Goal: Information Seeking & Learning: Learn about a topic

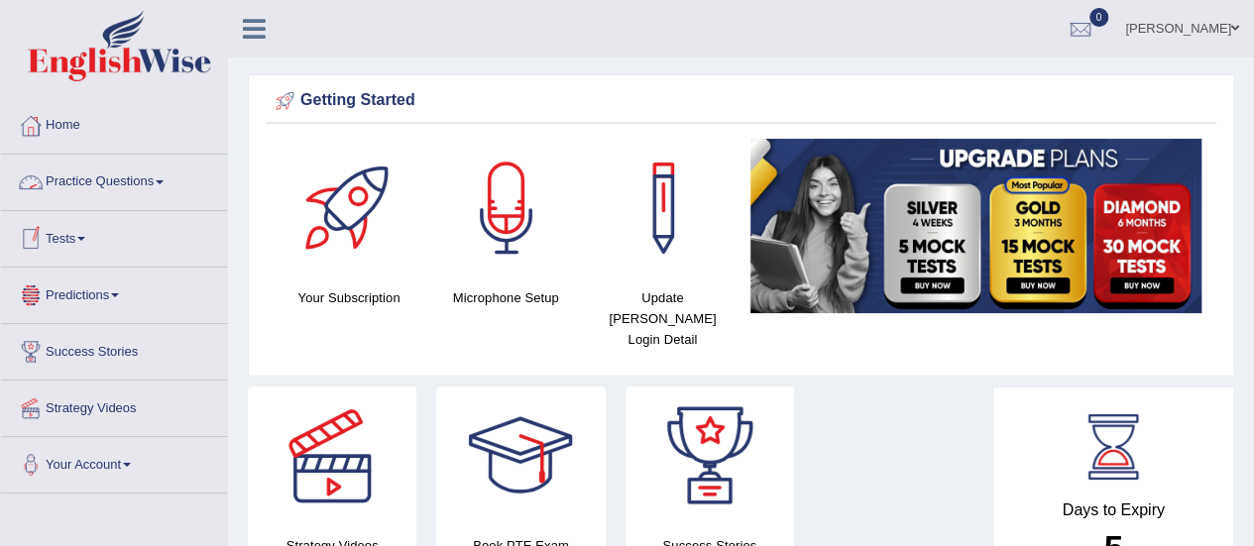
click at [112, 176] on link "Practice Questions" at bounding box center [114, 180] width 226 height 50
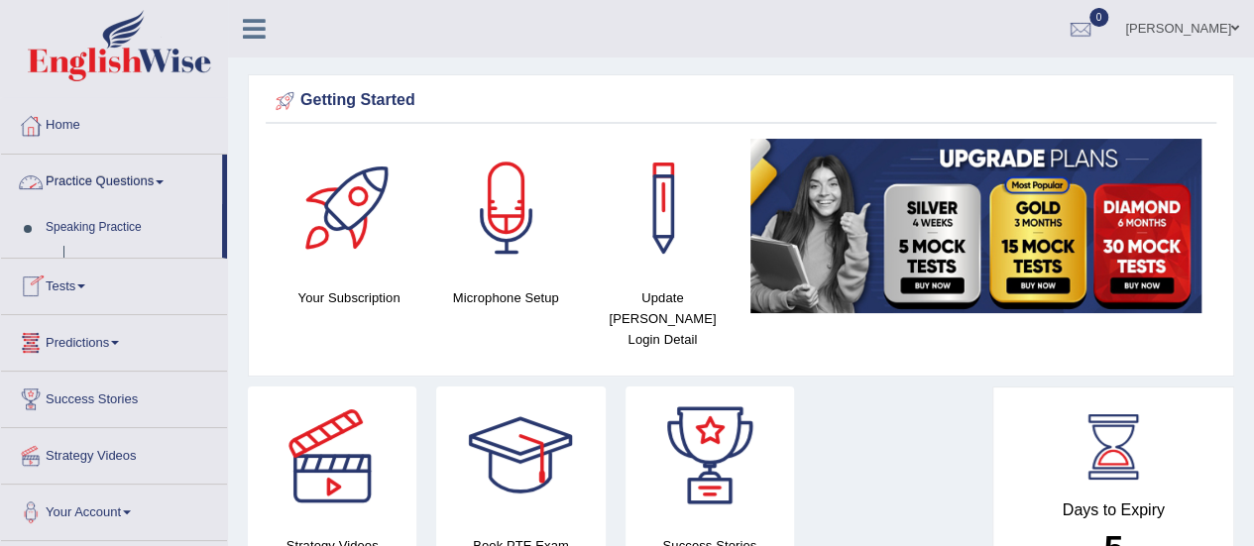
click at [112, 176] on link "Practice Questions" at bounding box center [111, 180] width 221 height 50
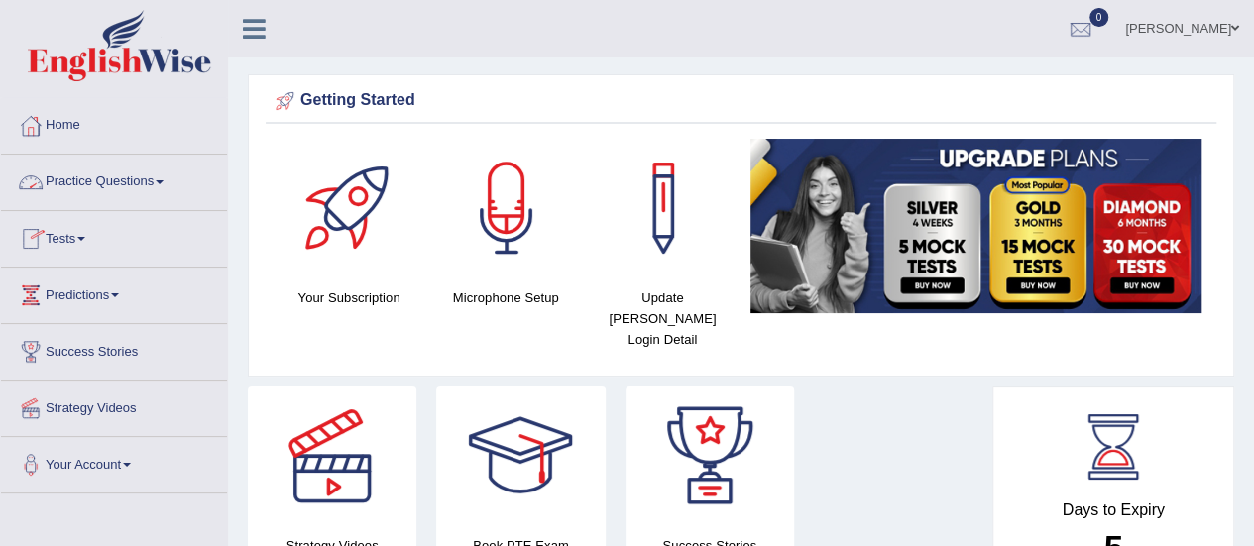
click at [132, 182] on link "Practice Questions" at bounding box center [114, 180] width 226 height 50
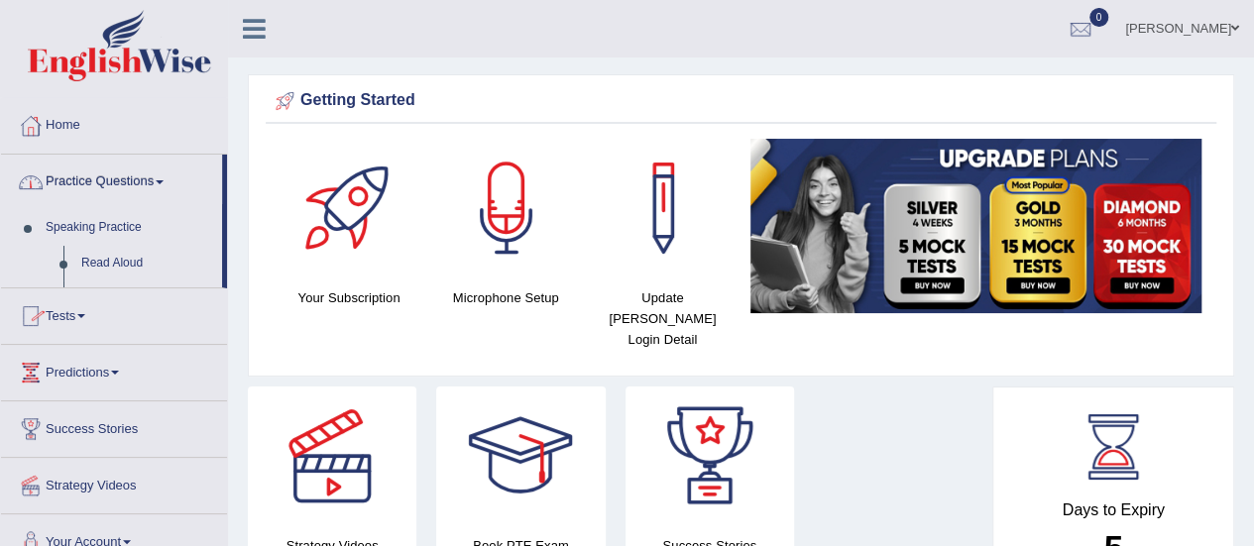
click at [132, 182] on link "Practice Questions" at bounding box center [111, 180] width 221 height 50
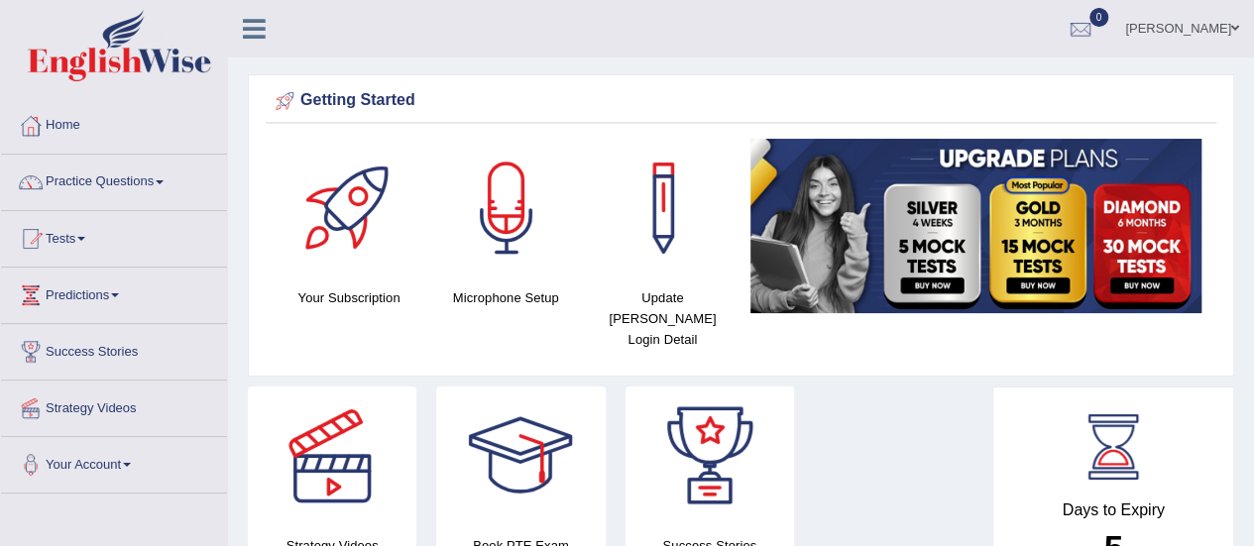
click at [132, 182] on link "Practice Questions" at bounding box center [114, 180] width 226 height 50
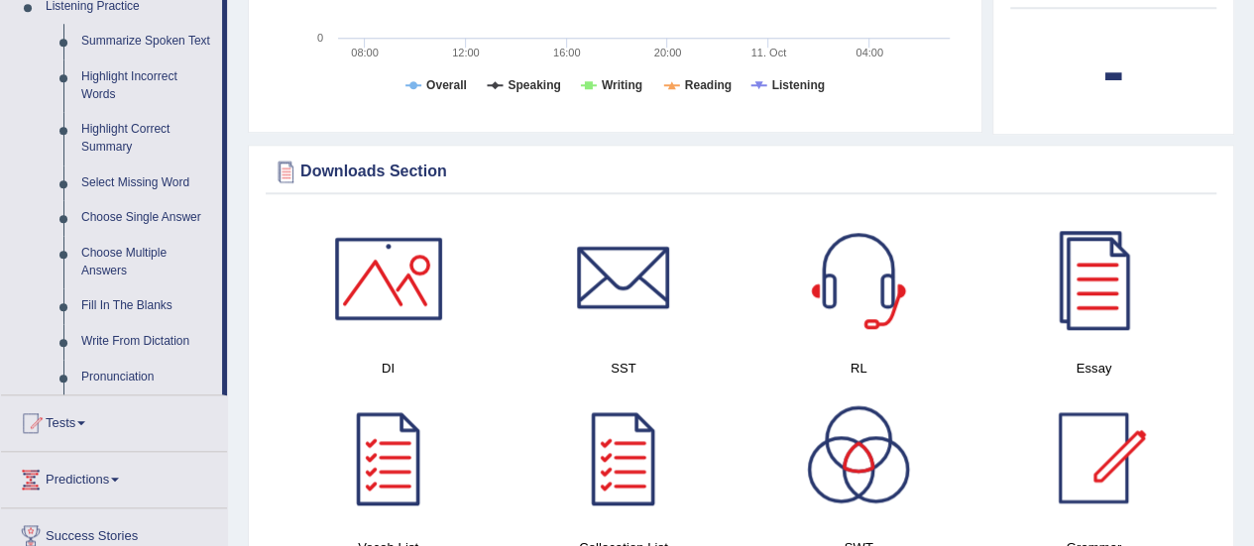
scroll to position [873, 0]
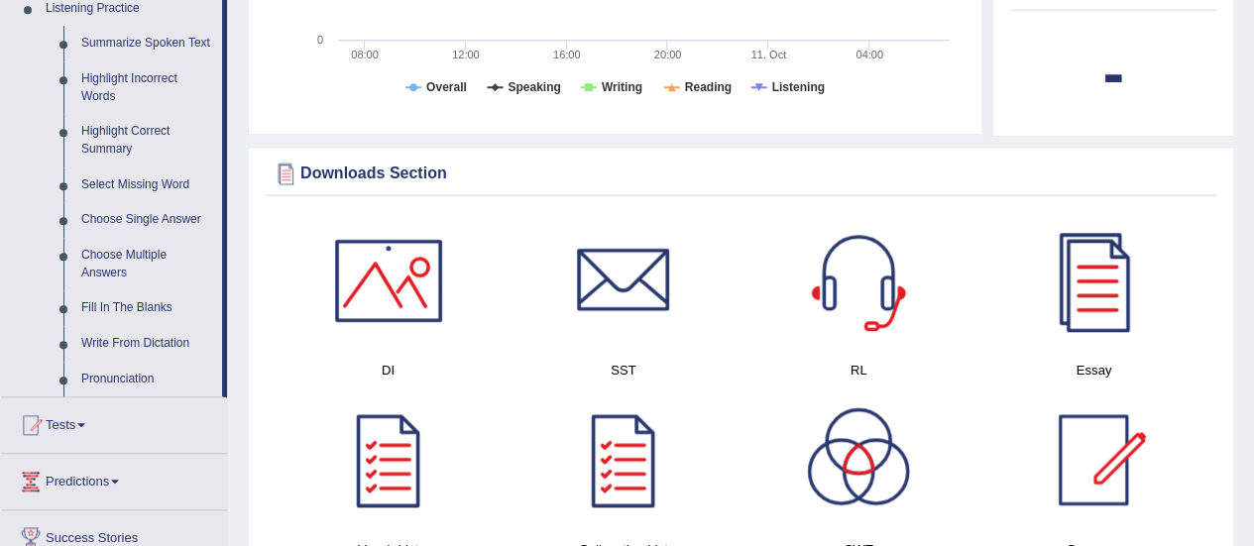
click at [132, 182] on link "Select Missing Word" at bounding box center [147, 186] width 150 height 36
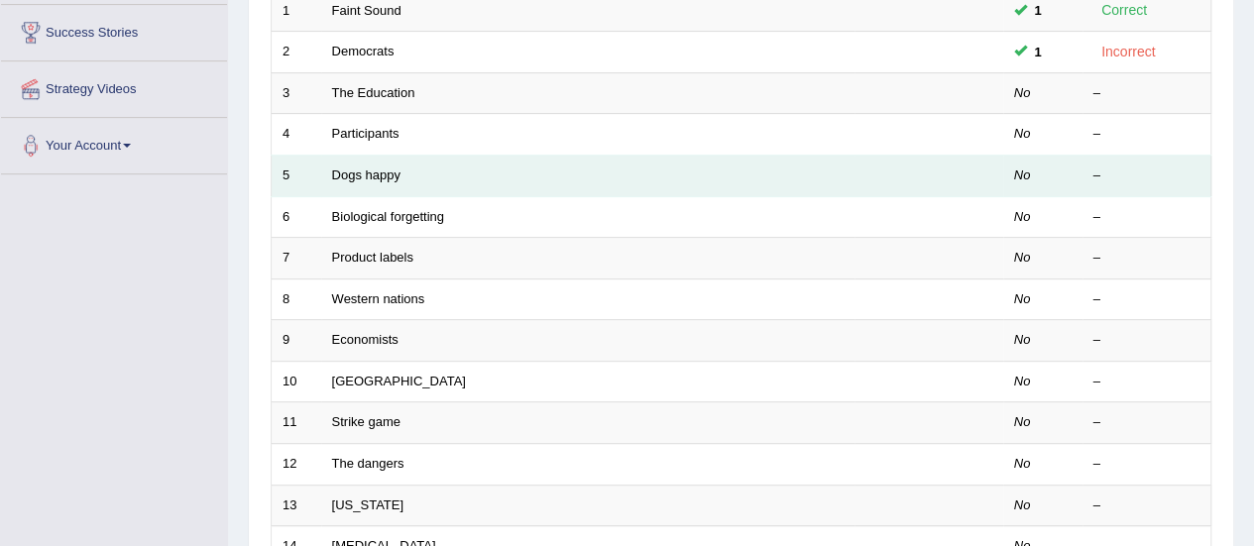
scroll to position [317, 0]
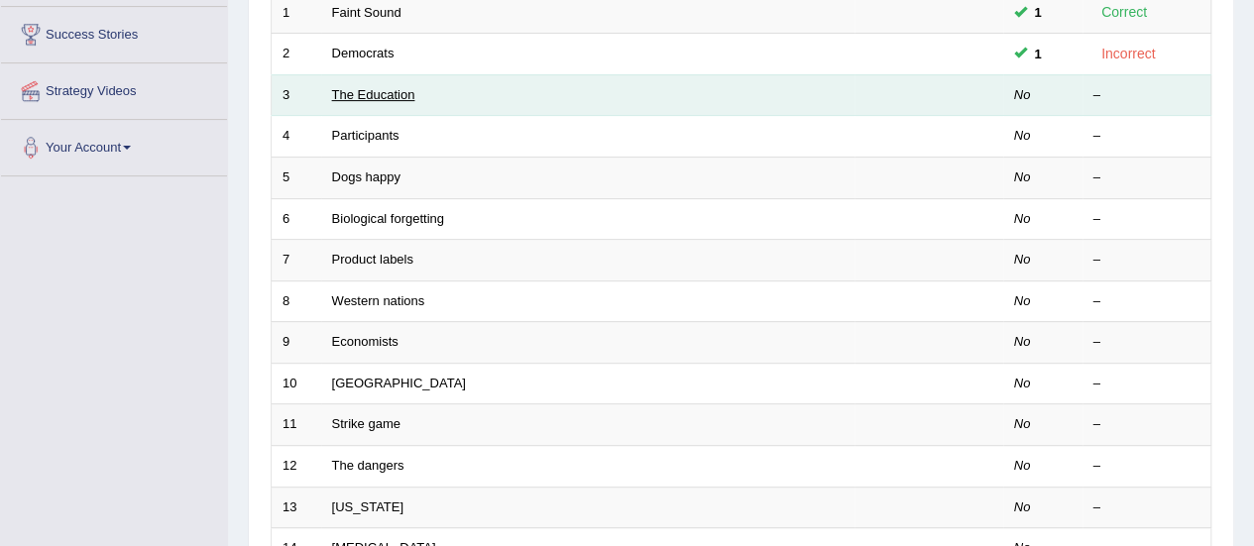
click at [389, 97] on link "The Education" at bounding box center [373, 94] width 83 height 15
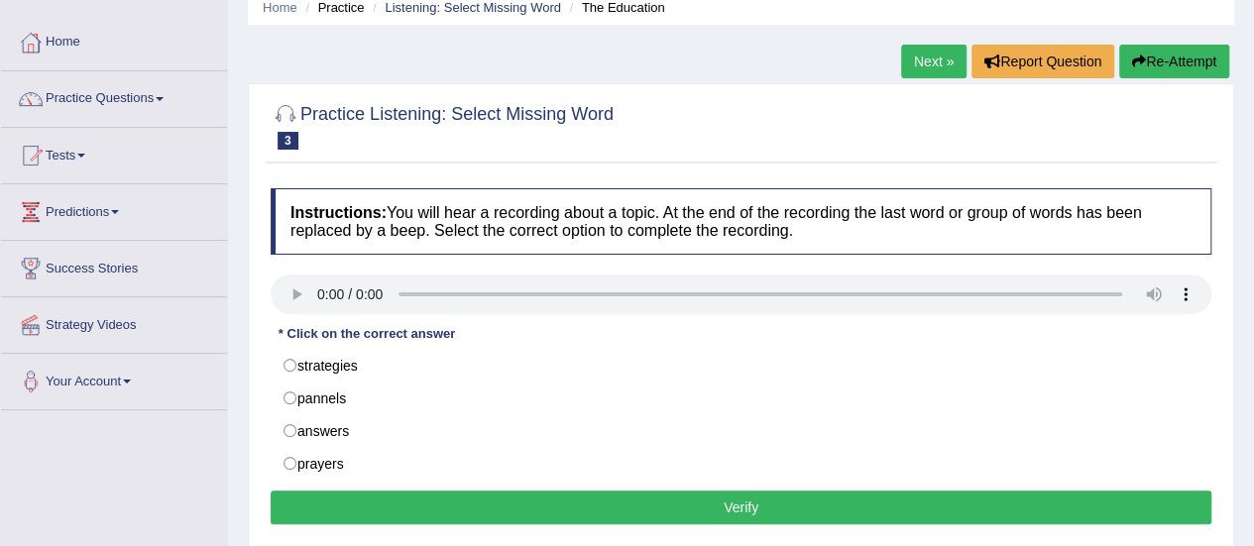
scroll to position [119, 0]
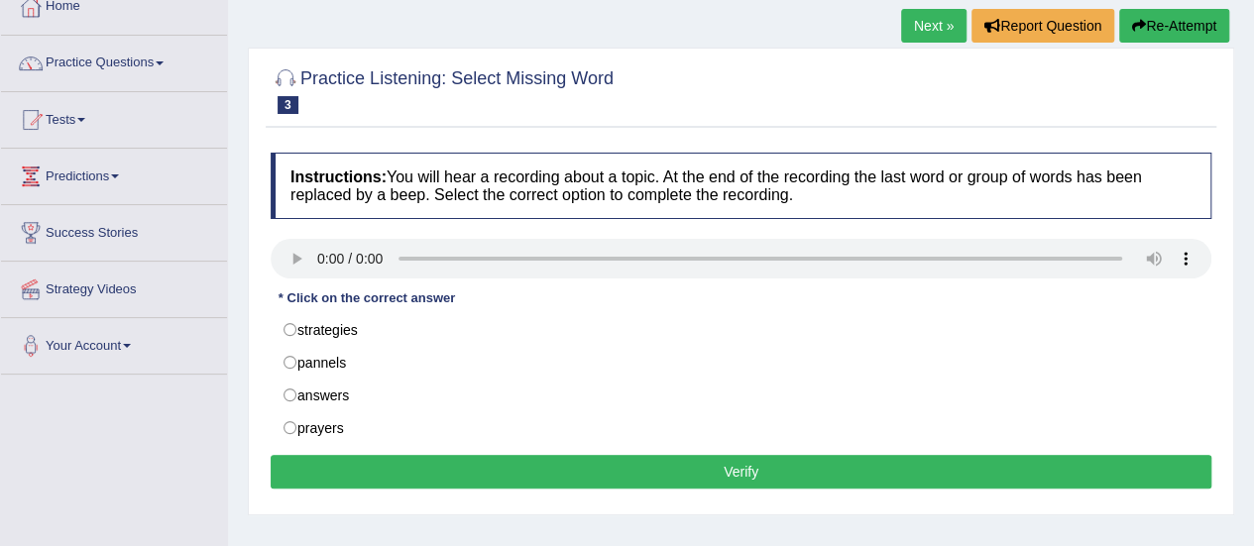
click at [331, 300] on div "* Click on the correct answer" at bounding box center [367, 298] width 192 height 19
click at [331, 303] on div "* Click on the correct answer" at bounding box center [367, 298] width 192 height 19
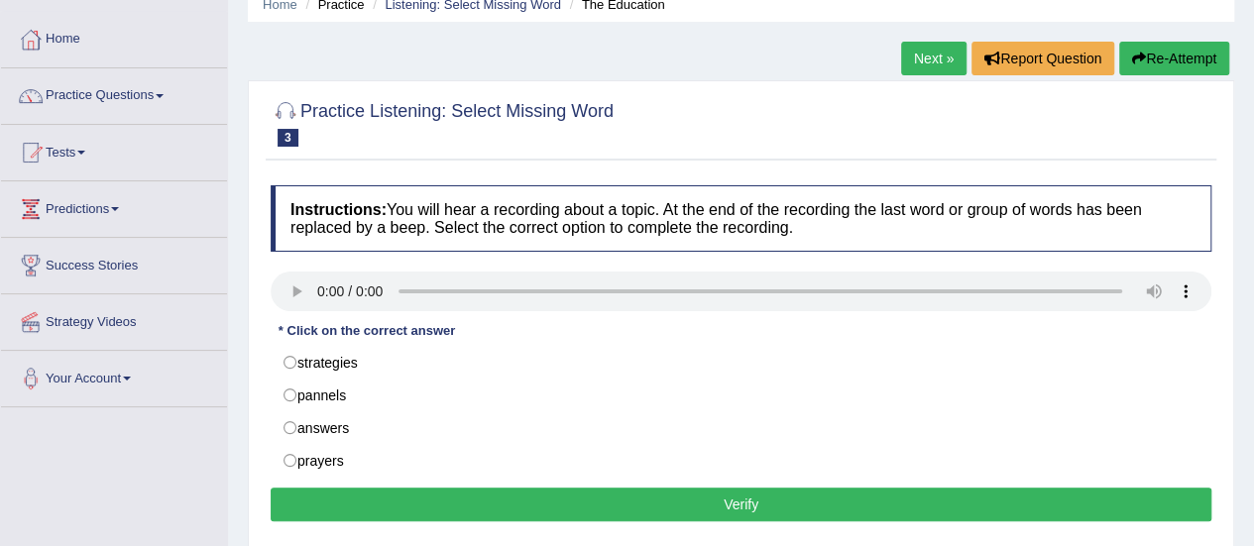
scroll to position [107, 0]
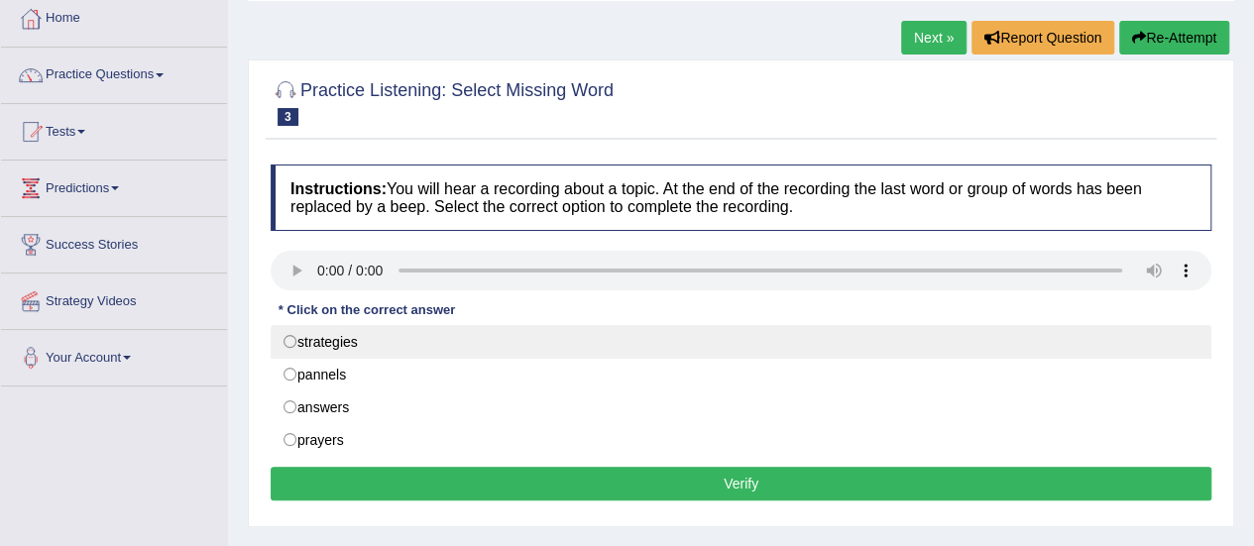
click at [427, 346] on label "strategies" at bounding box center [741, 342] width 941 height 34
radio input "true"
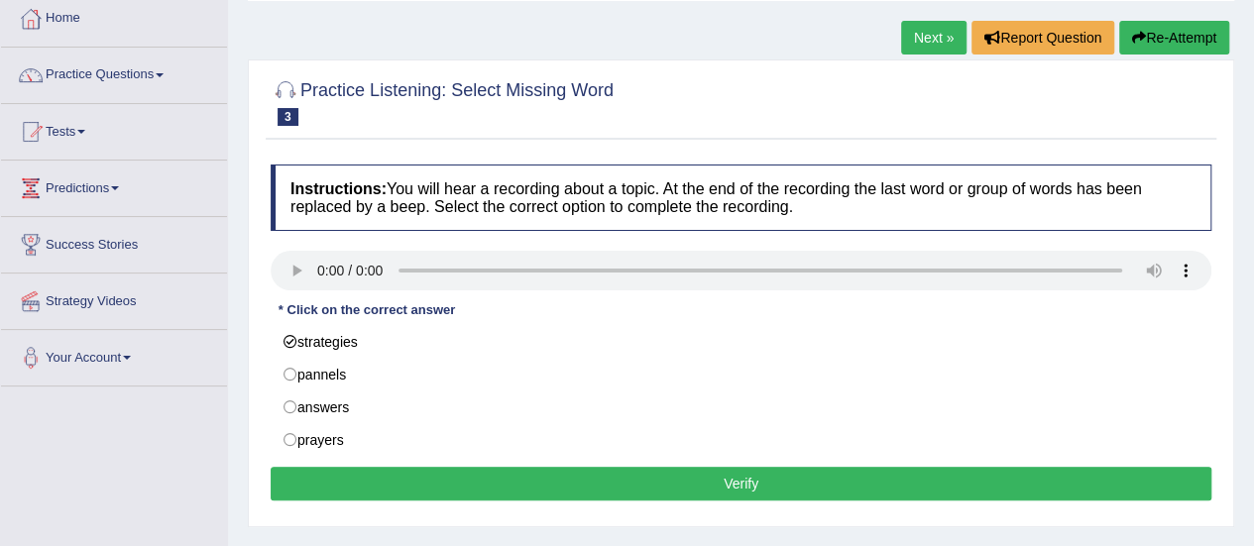
click at [470, 480] on button "Verify" at bounding box center [741, 484] width 941 height 34
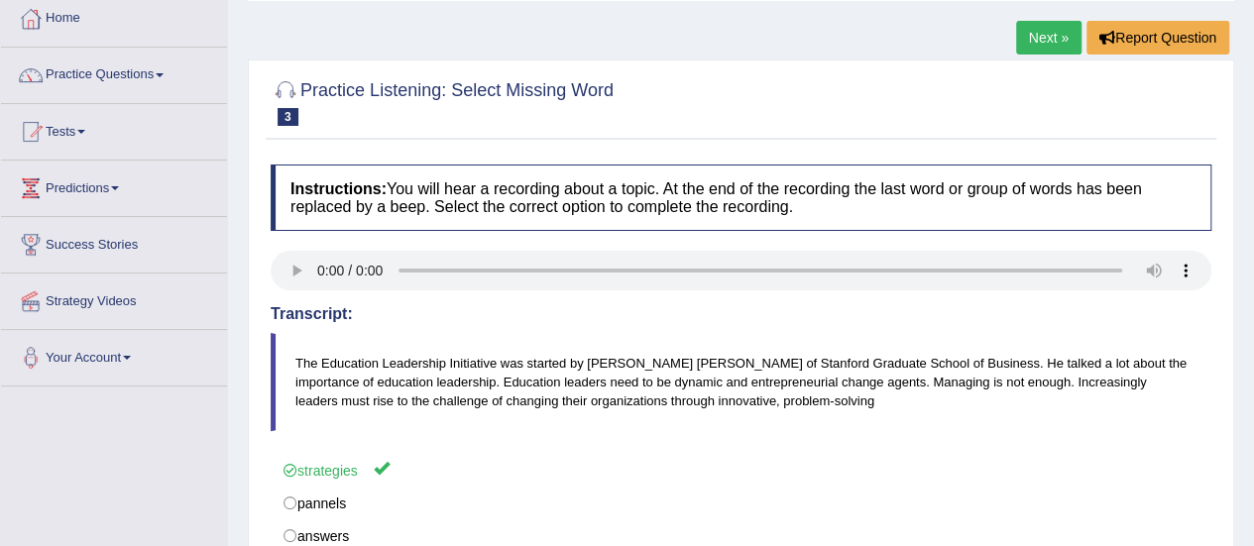
click at [1037, 35] on link "Next »" at bounding box center [1048, 38] width 65 height 34
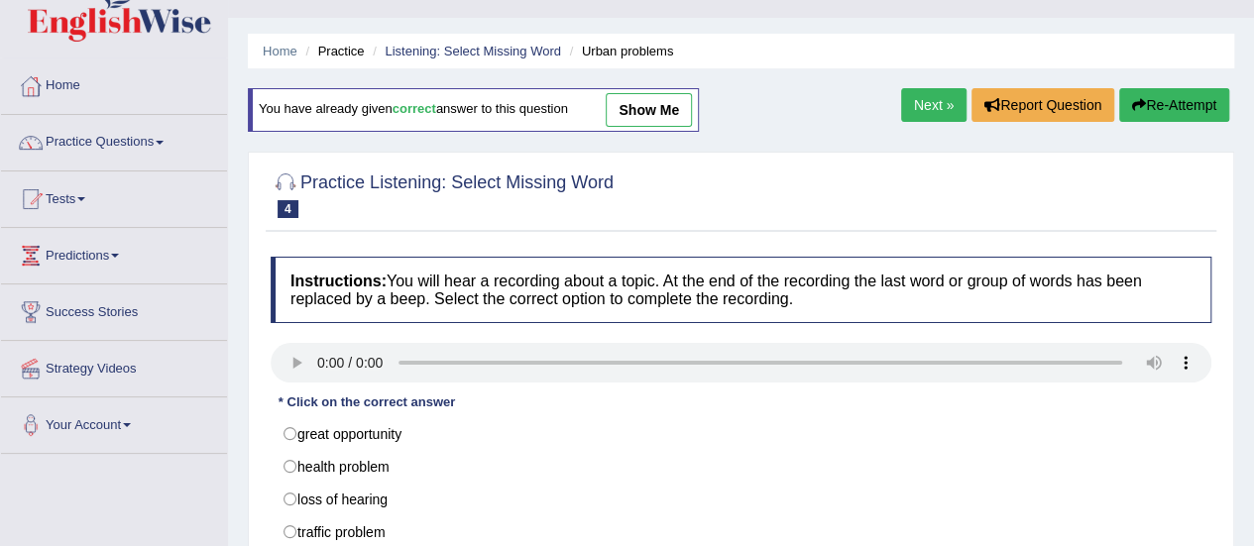
scroll to position [79, 0]
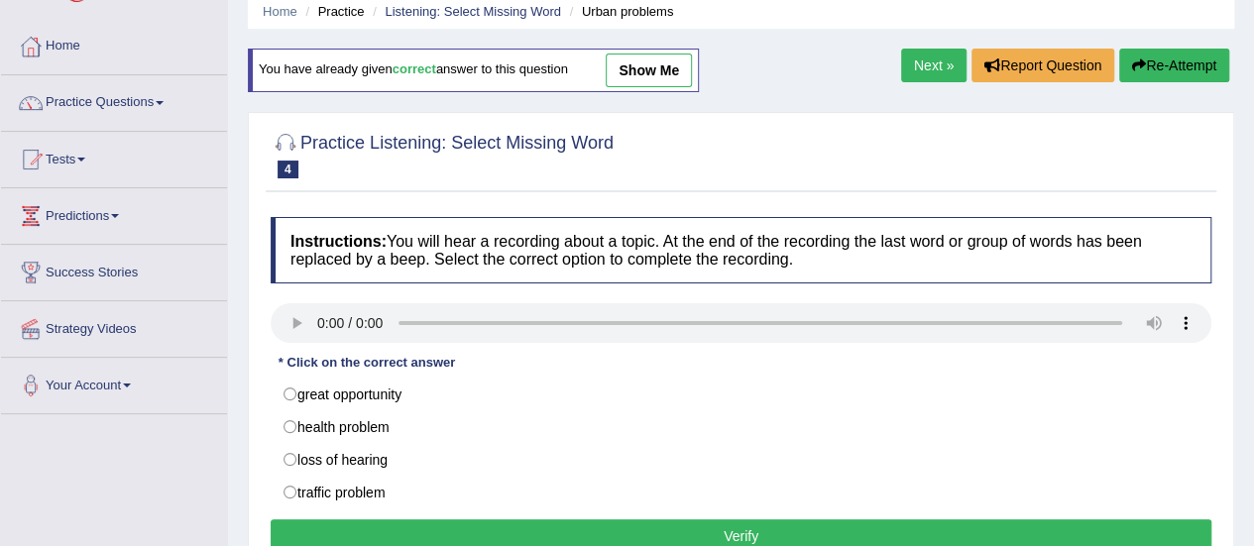
click at [937, 67] on link "Next »" at bounding box center [933, 66] width 65 height 34
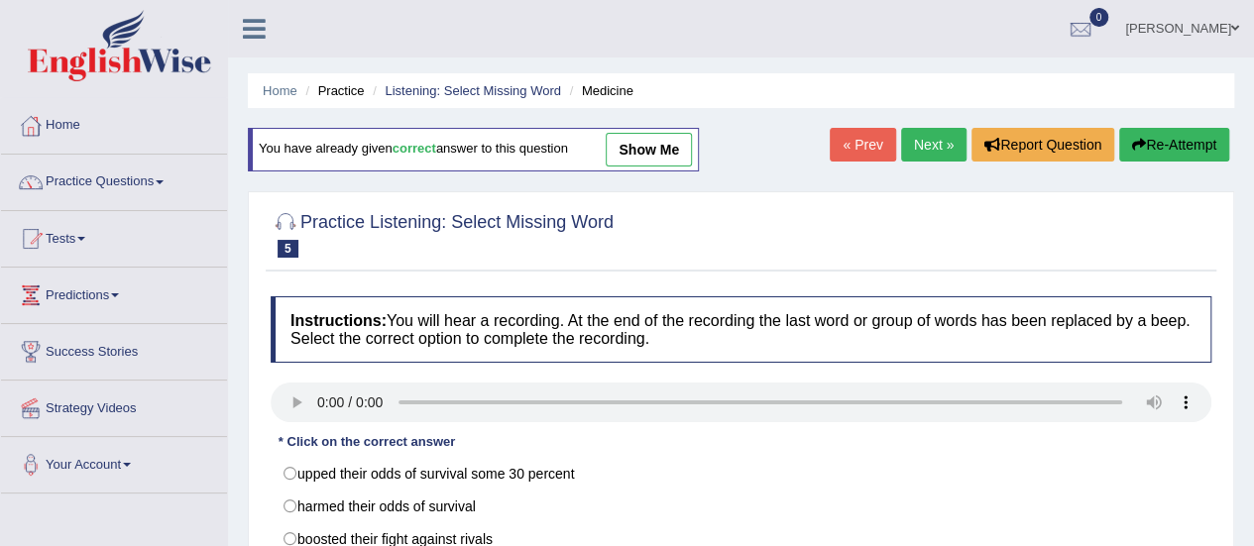
click at [926, 139] on link "Next »" at bounding box center [933, 145] width 65 height 34
drag, startPoint x: 0, startPoint y: 0, endPoint x: 926, endPoint y: 139, distance: 936.5
click at [926, 139] on link "Next »" at bounding box center [933, 145] width 65 height 34
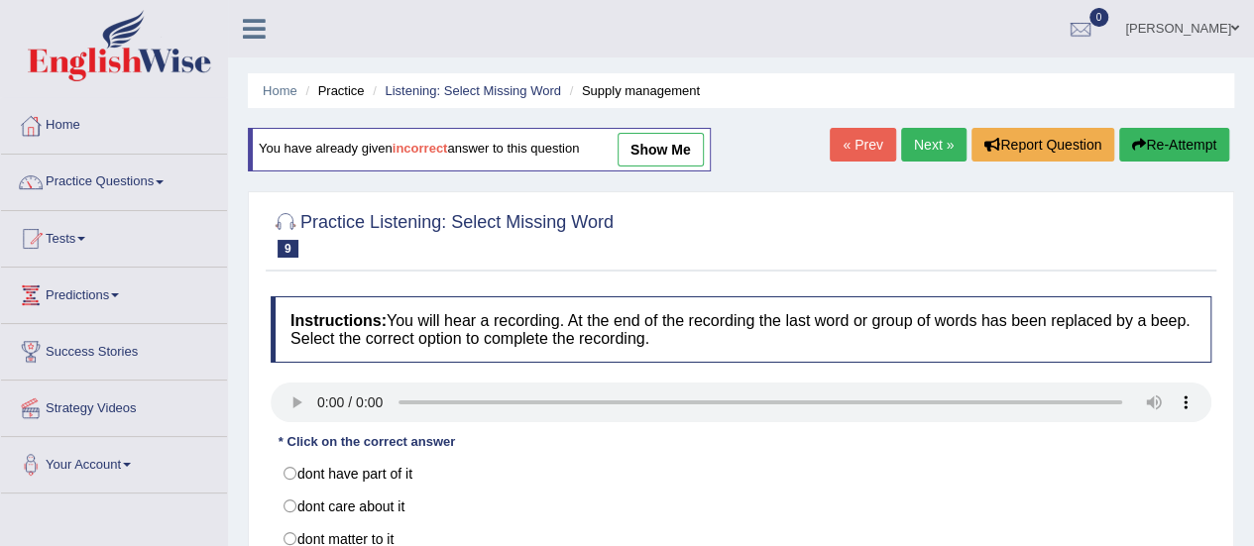
click at [926, 139] on link "Next »" at bounding box center [933, 145] width 65 height 34
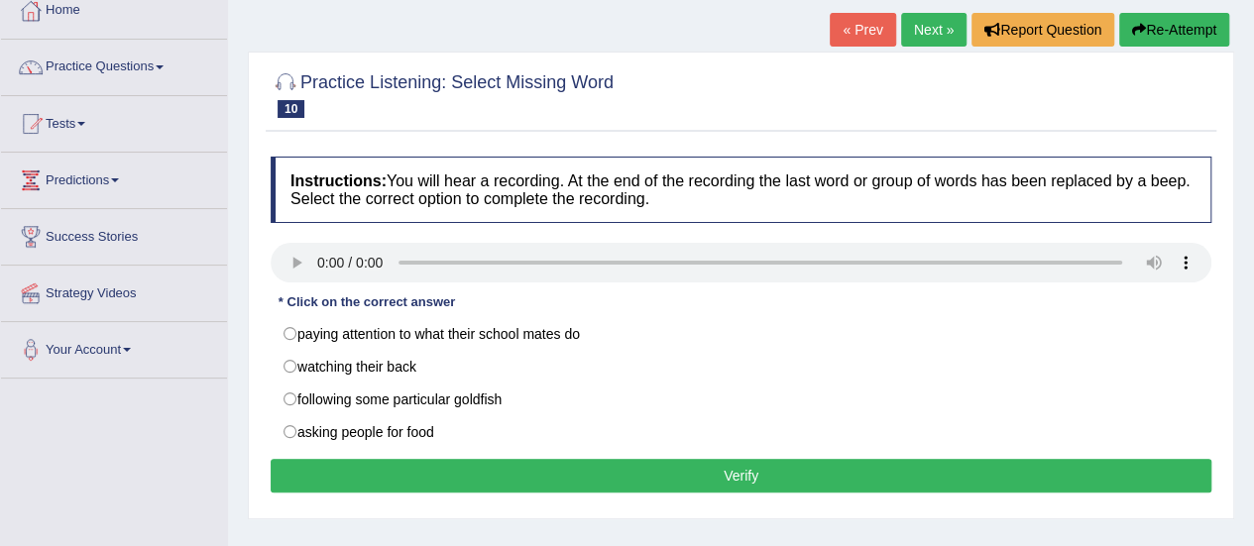
scroll to position [119, 0]
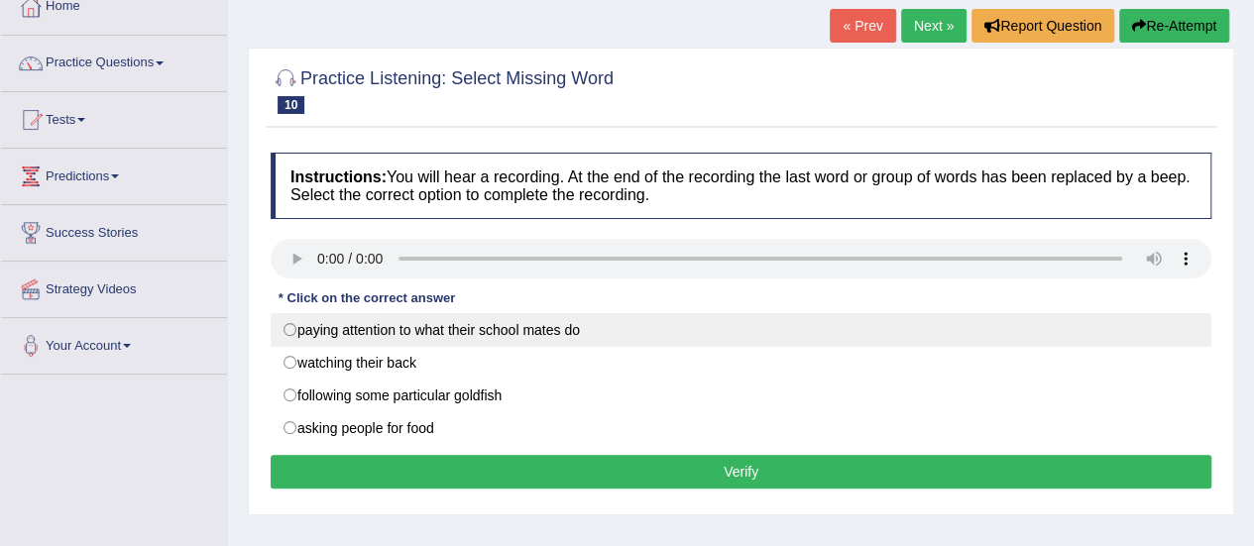
click at [394, 339] on label "paying attention to what their school mates do" at bounding box center [741, 330] width 941 height 34
radio input "true"
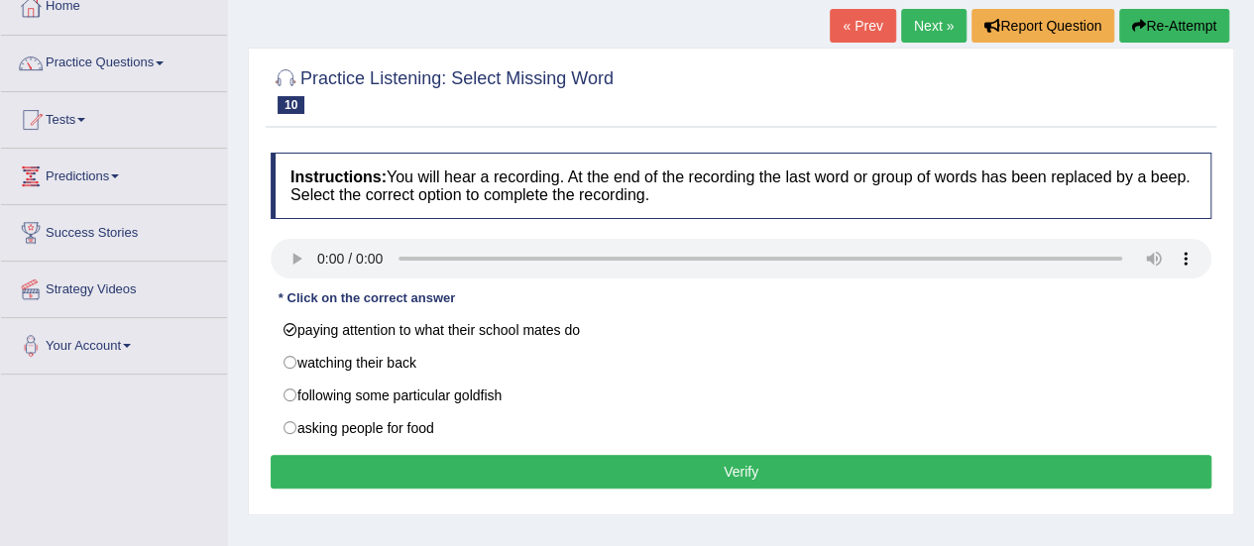
click at [422, 455] on button "Verify" at bounding box center [741, 472] width 941 height 34
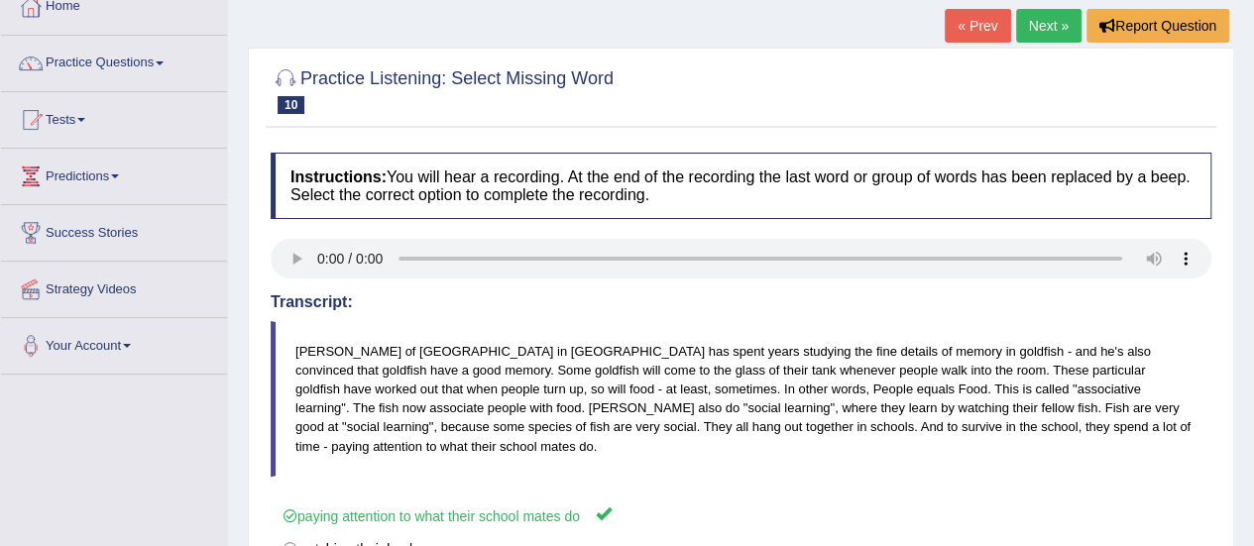
click at [1041, 20] on link "Next »" at bounding box center [1048, 26] width 65 height 34
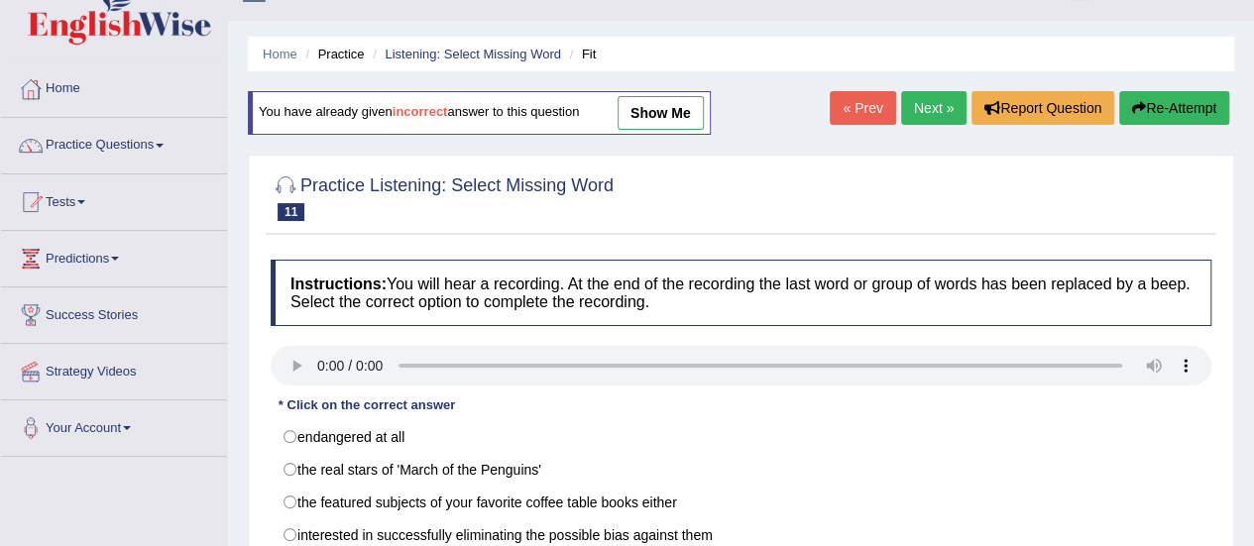
scroll to position [40, 0]
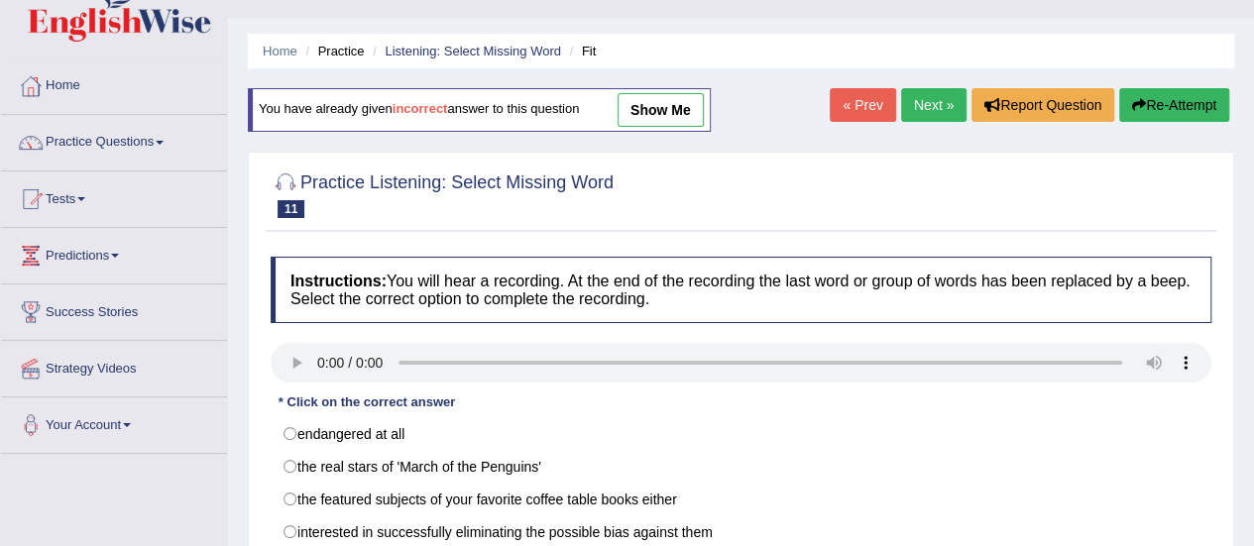
click at [906, 108] on link "Next »" at bounding box center [933, 105] width 65 height 34
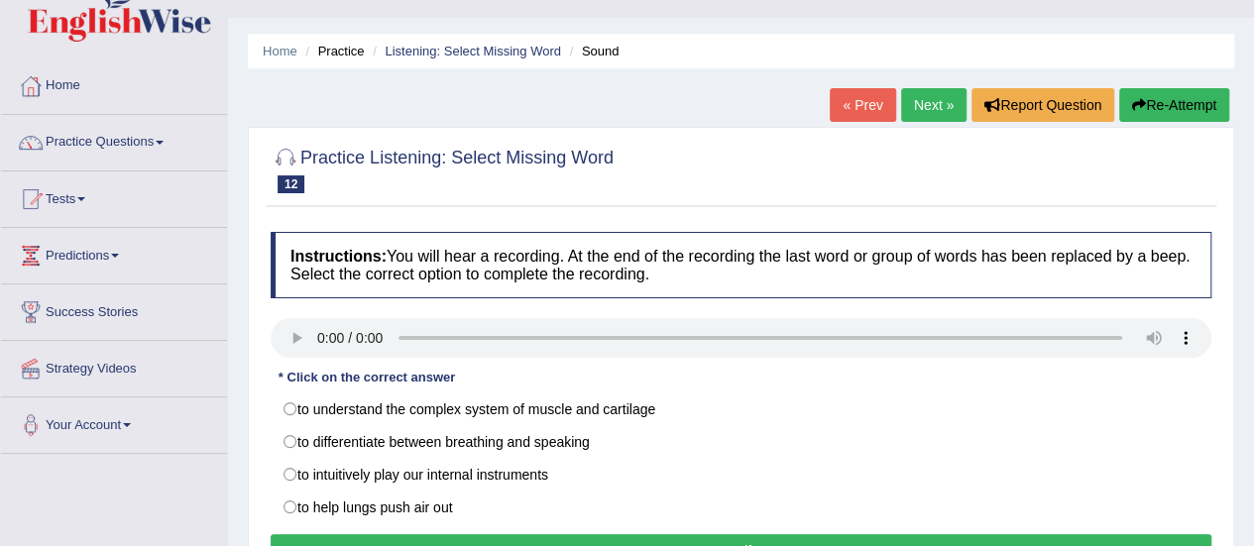
scroll to position [79, 0]
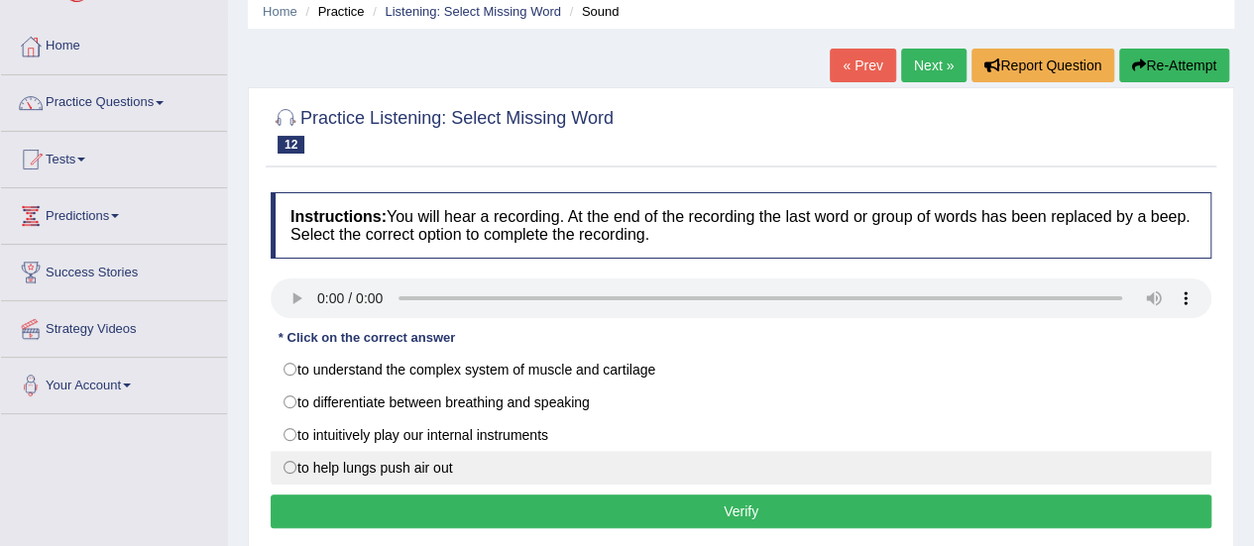
click at [293, 462] on label "to help lungs push air out" at bounding box center [741, 468] width 941 height 34
radio input "true"
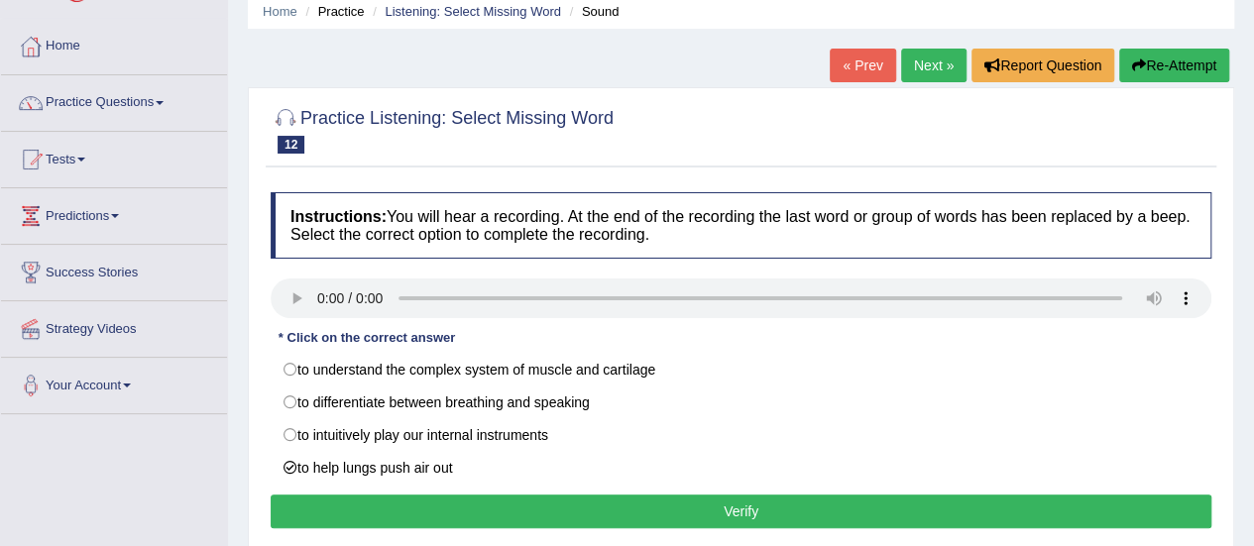
click at [353, 499] on button "Verify" at bounding box center [741, 512] width 941 height 34
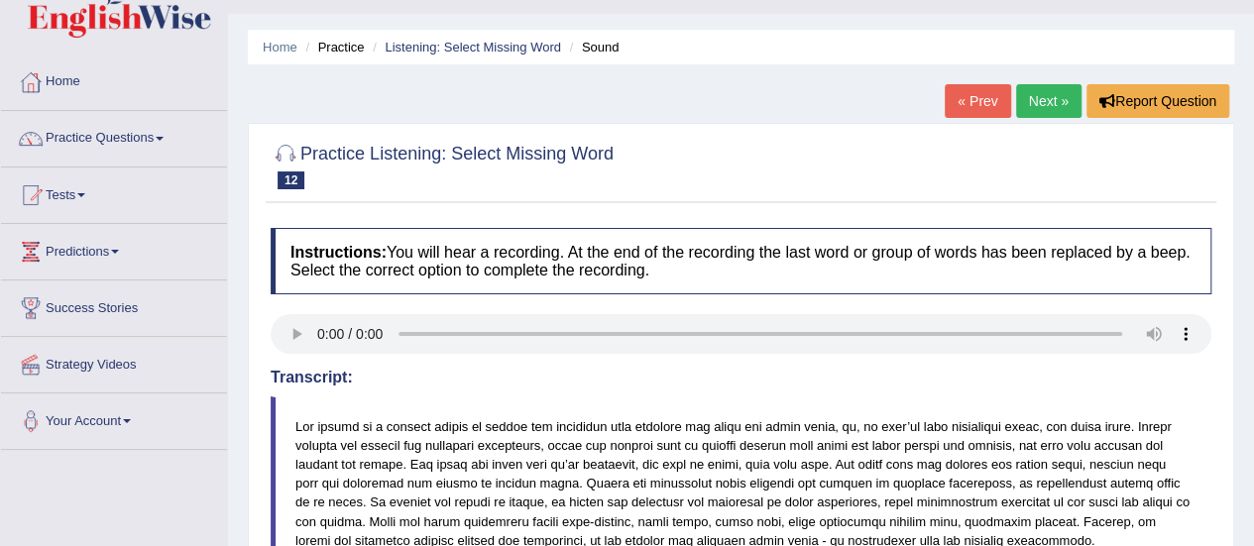
scroll to position [40, 0]
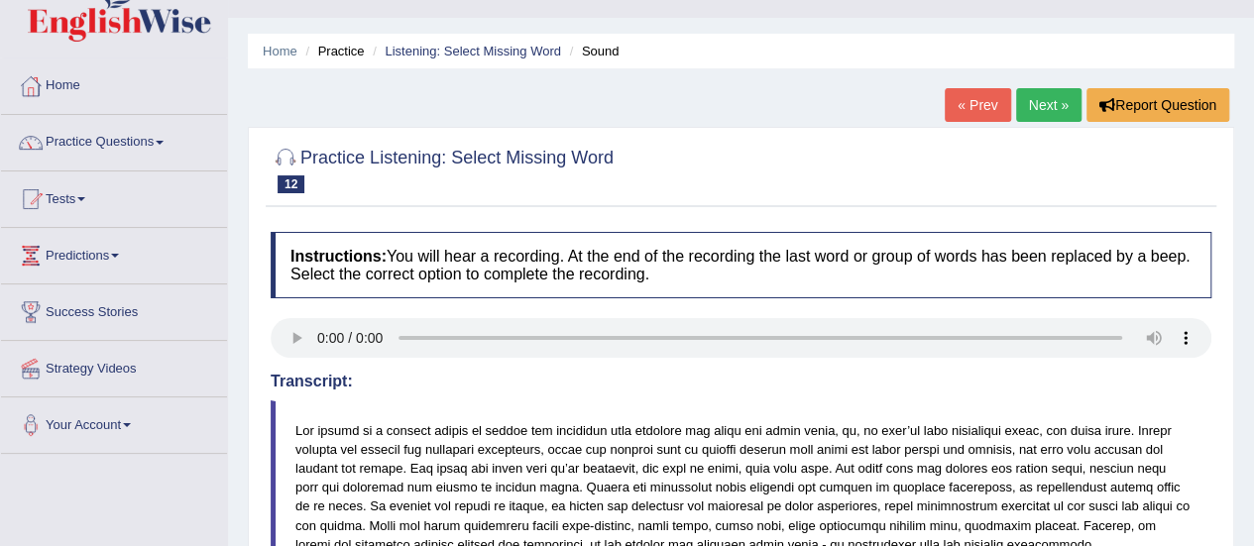
click at [1058, 94] on link "Next »" at bounding box center [1048, 105] width 65 height 34
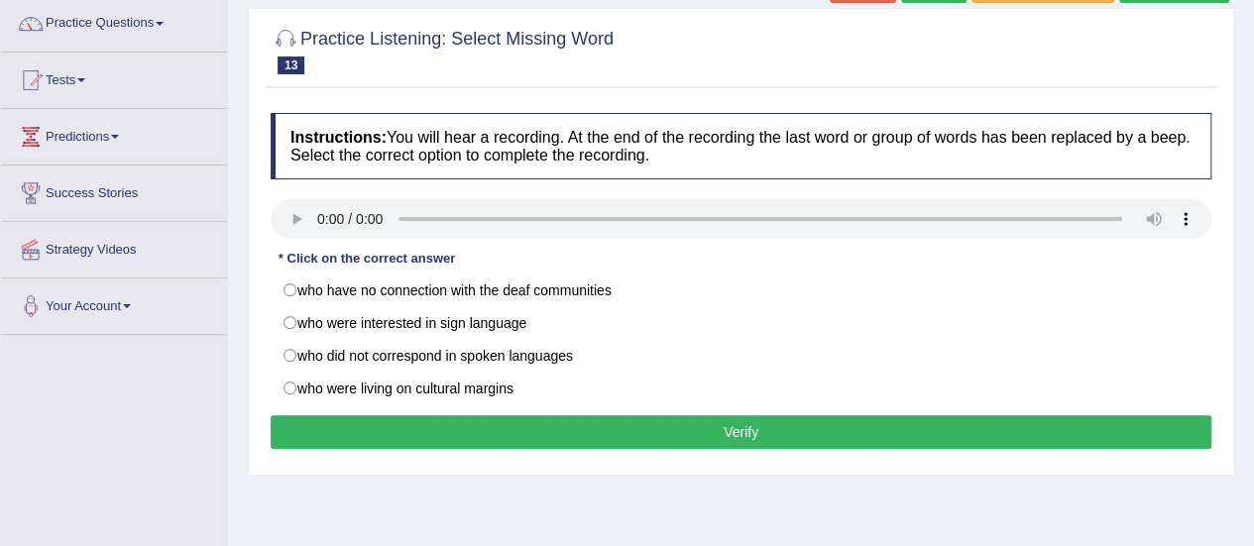
scroll to position [198, 0]
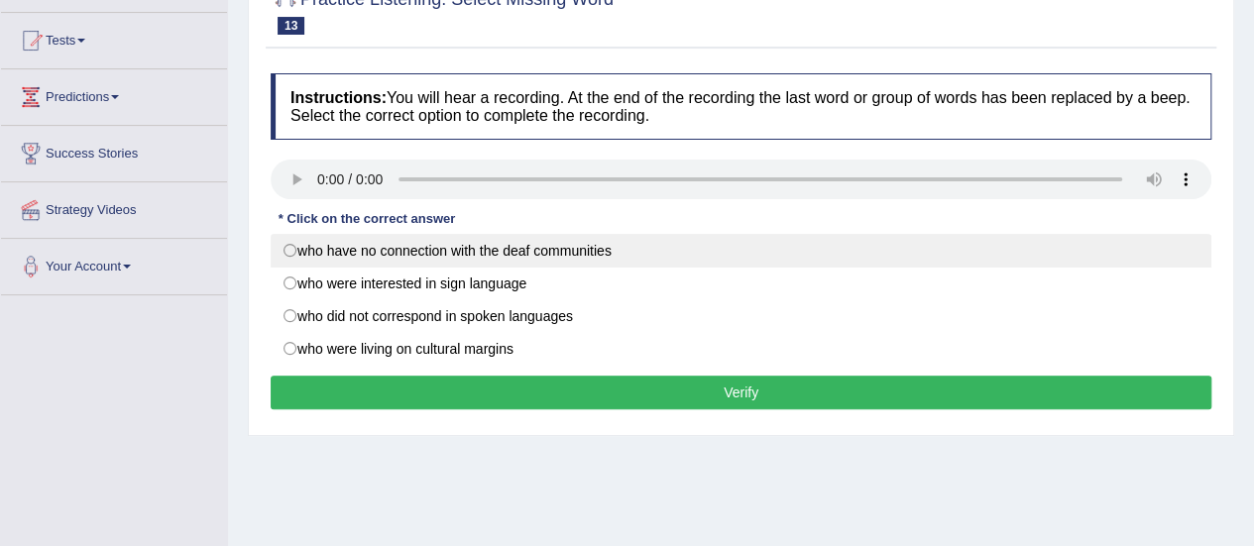
click at [288, 247] on label "who have no connection with the deaf communities" at bounding box center [741, 251] width 941 height 34
radio input "true"
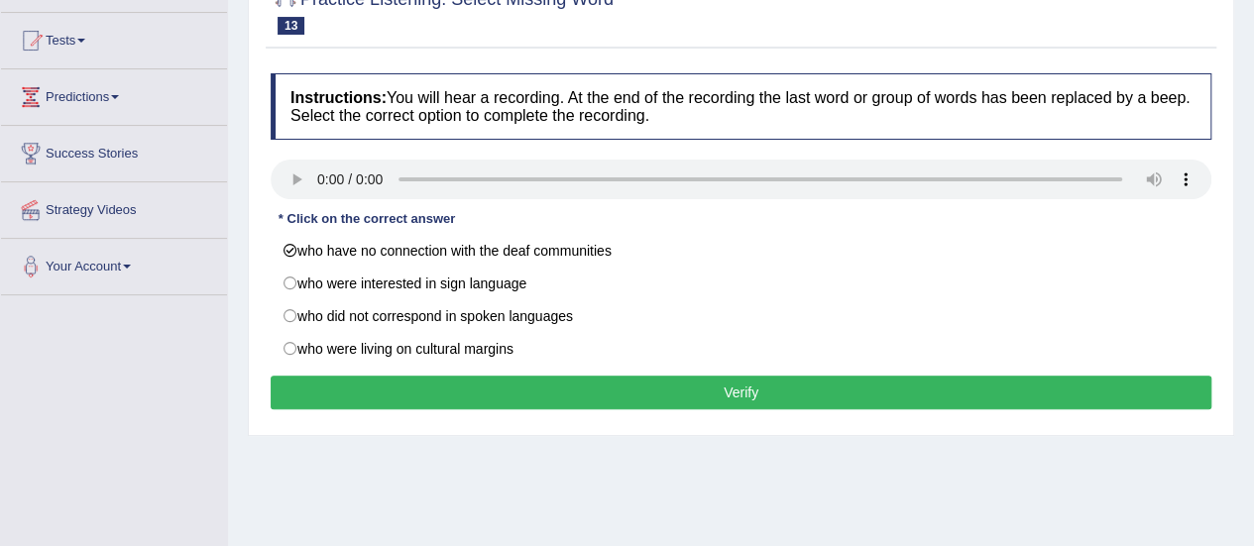
click at [420, 389] on button "Verify" at bounding box center [741, 393] width 941 height 34
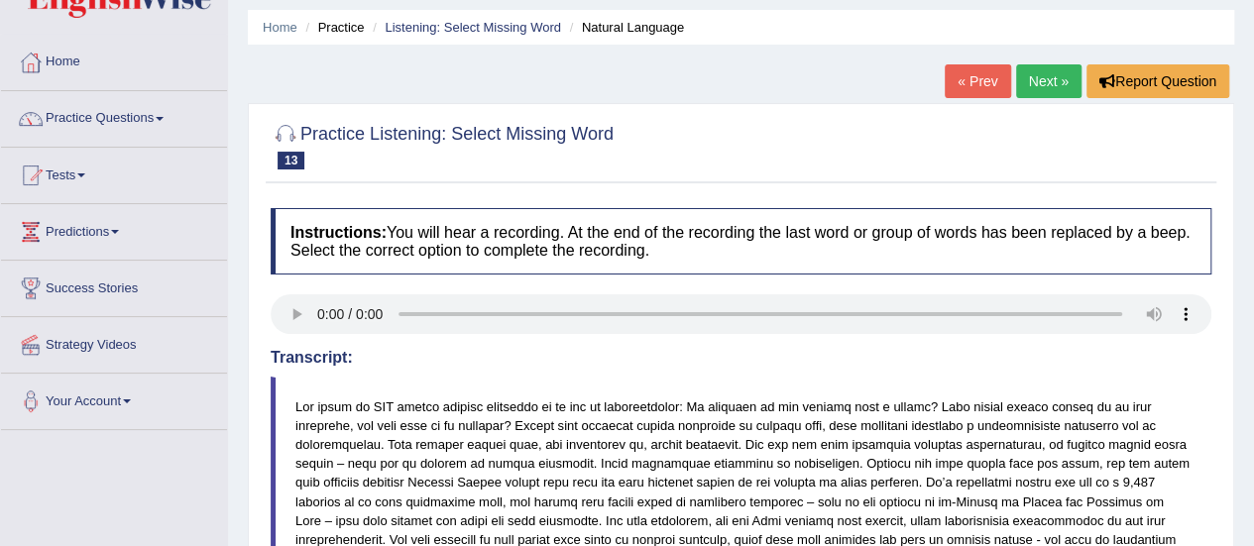
scroll to position [40, 0]
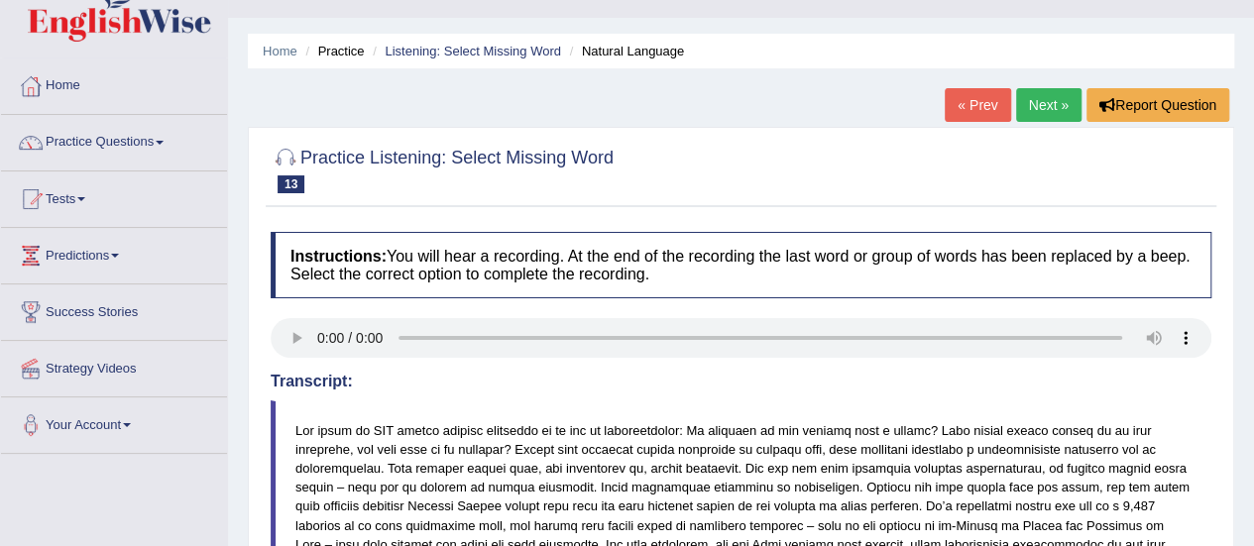
click at [1054, 105] on link "Next »" at bounding box center [1048, 105] width 65 height 34
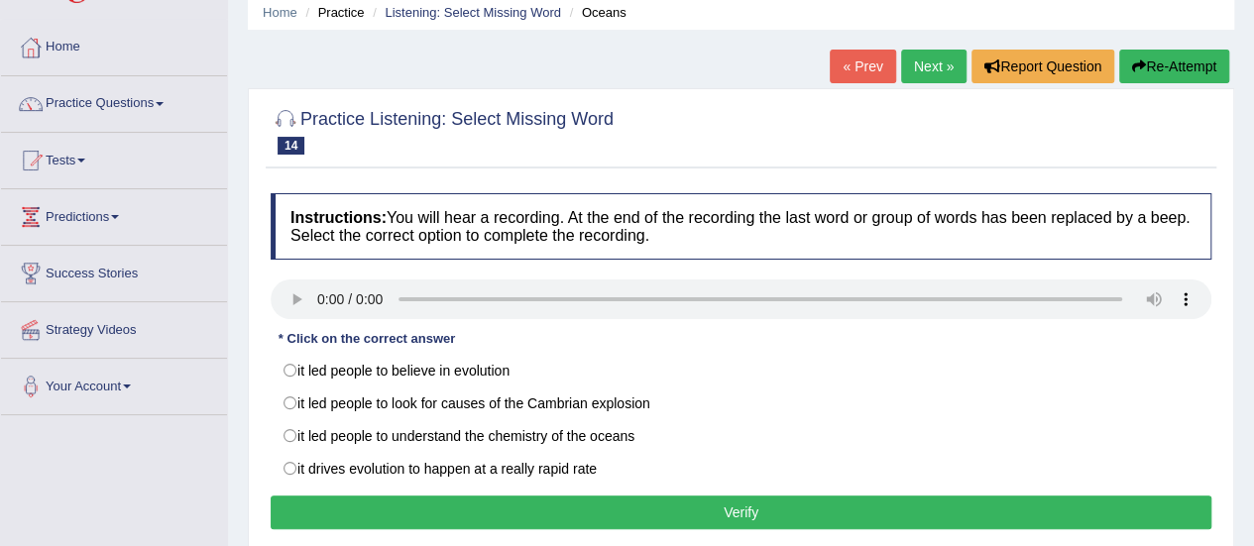
scroll to position [79, 0]
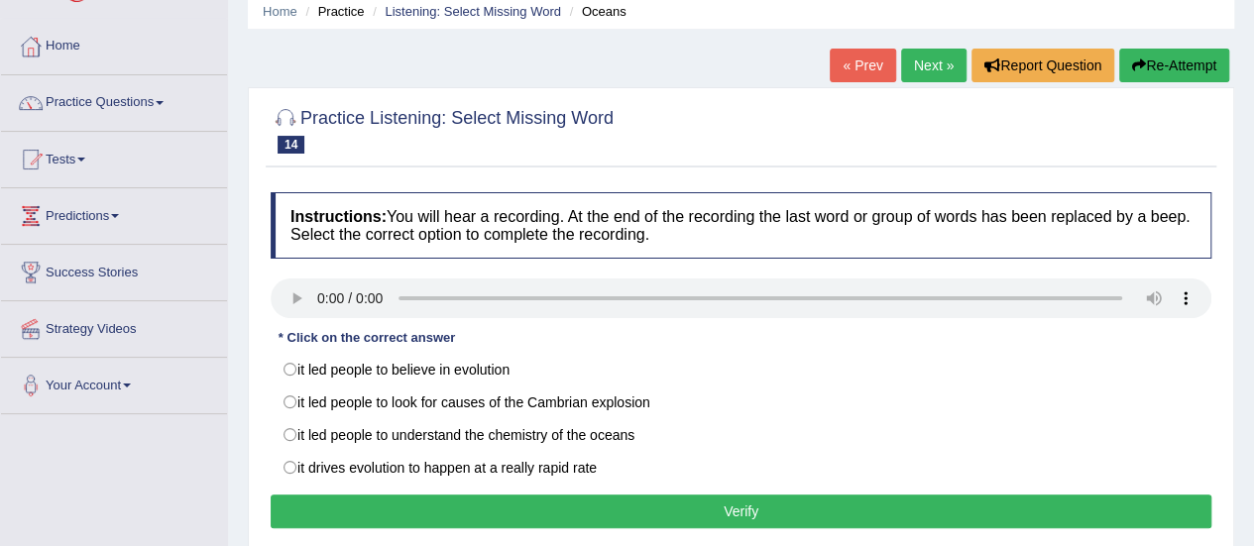
click at [296, 374] on label "it led people to believe in evolution" at bounding box center [741, 370] width 941 height 34
radio input "true"
click at [408, 513] on button "Verify" at bounding box center [741, 512] width 941 height 34
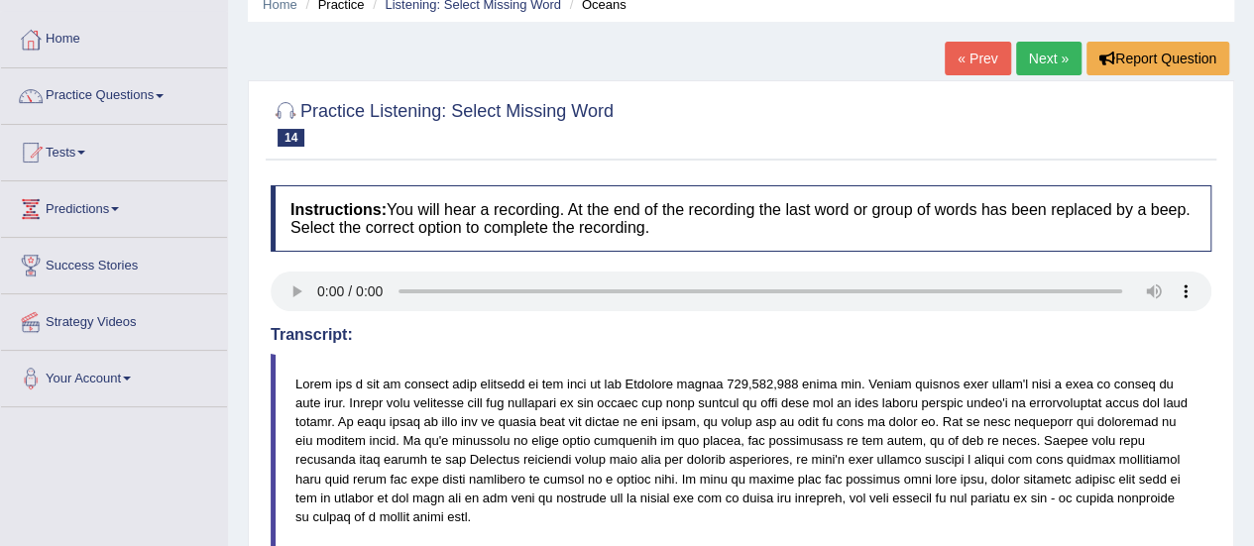
scroll to position [0, 0]
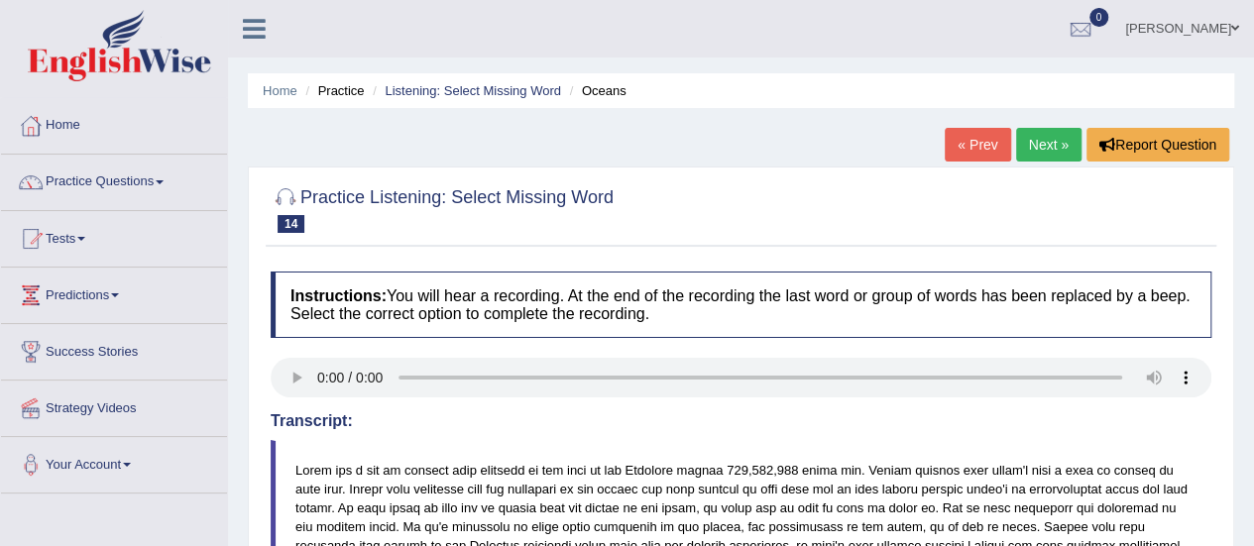
click at [1044, 149] on link "Next »" at bounding box center [1048, 145] width 65 height 34
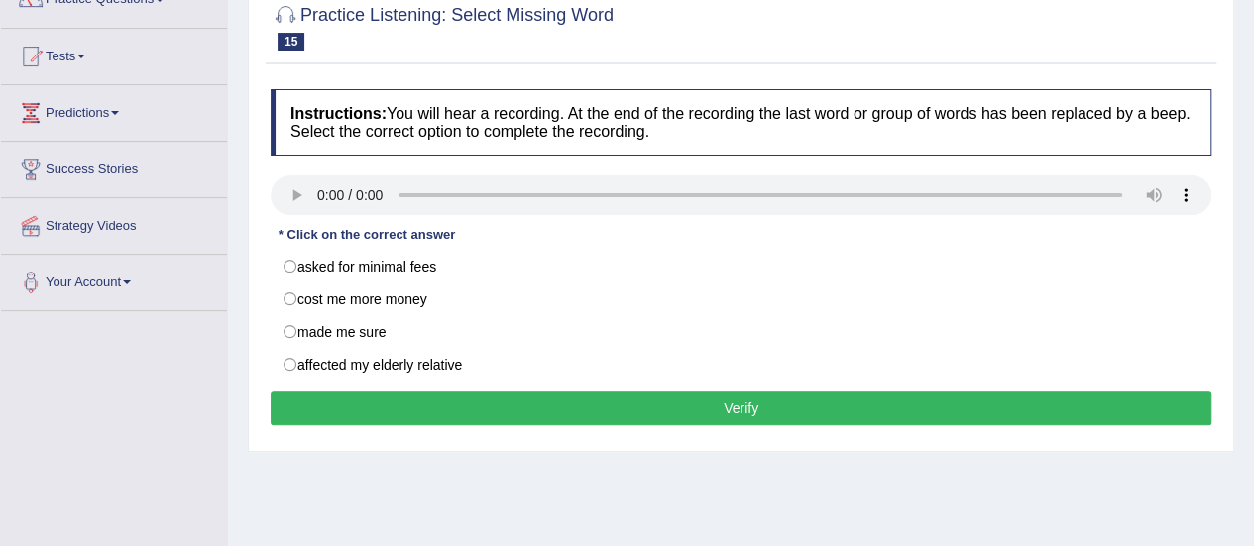
scroll to position [159, 0]
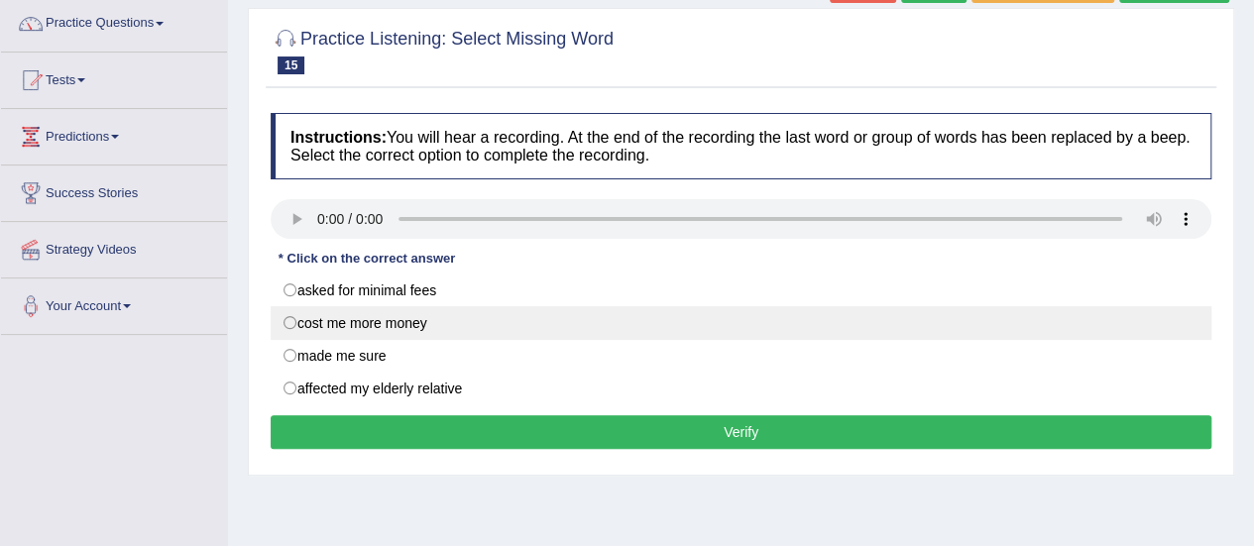
click at [462, 322] on label "cost me more money" at bounding box center [741, 323] width 941 height 34
radio input "true"
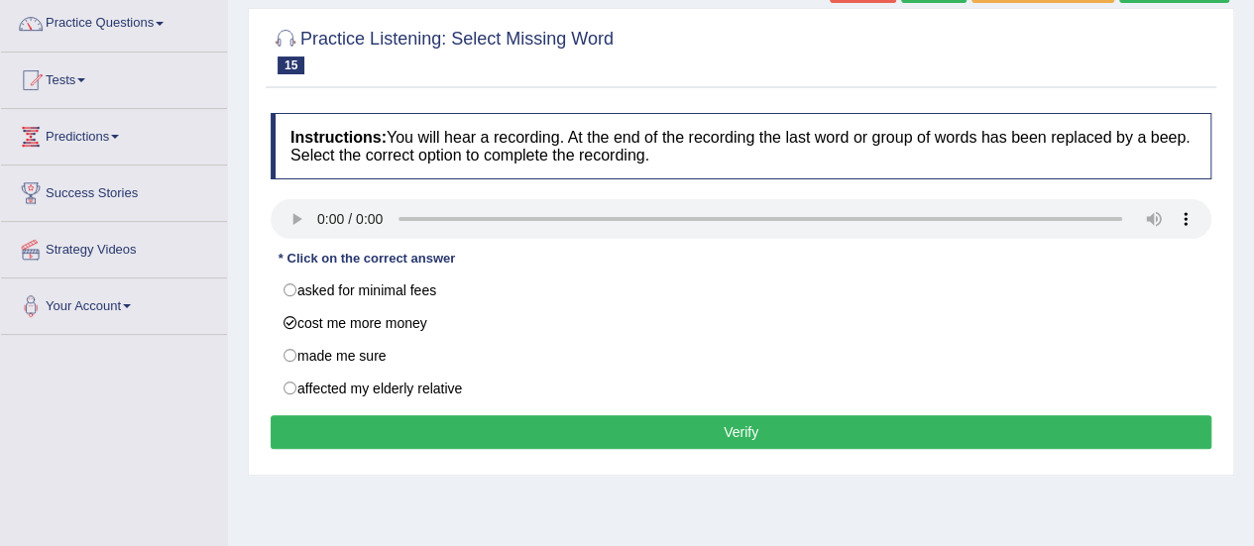
click at [529, 421] on button "Verify" at bounding box center [741, 432] width 941 height 34
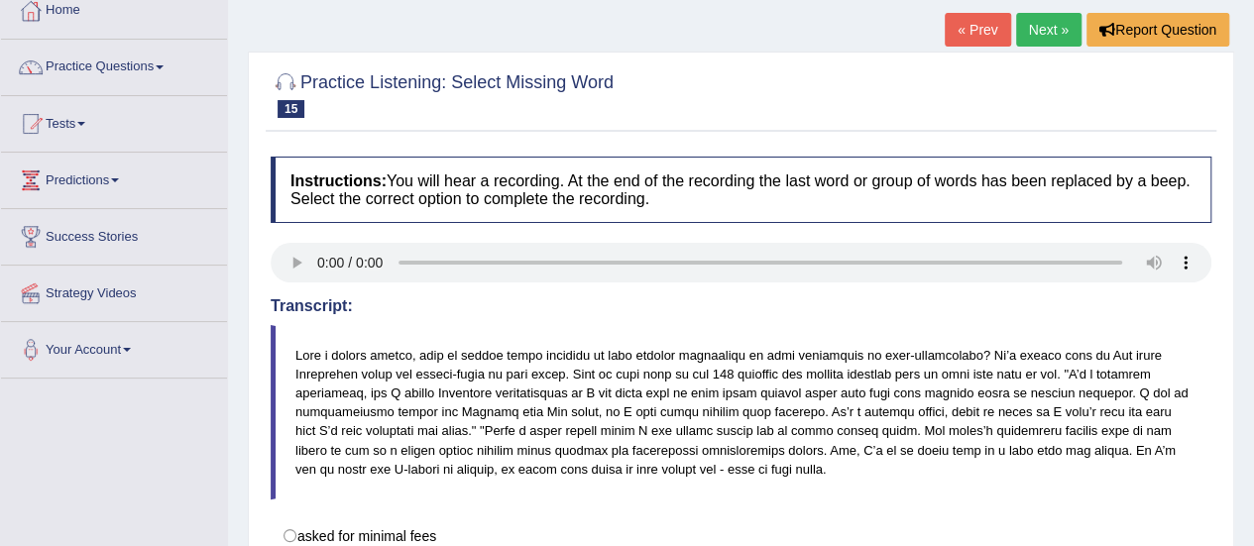
scroll to position [79, 0]
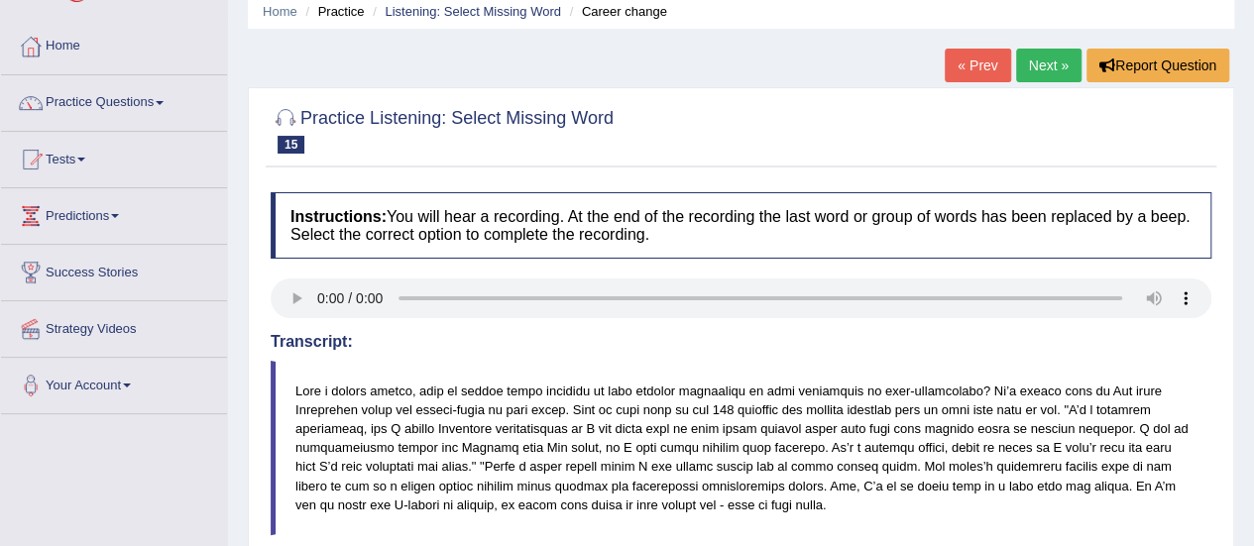
click at [1061, 59] on link "Next »" at bounding box center [1048, 66] width 65 height 34
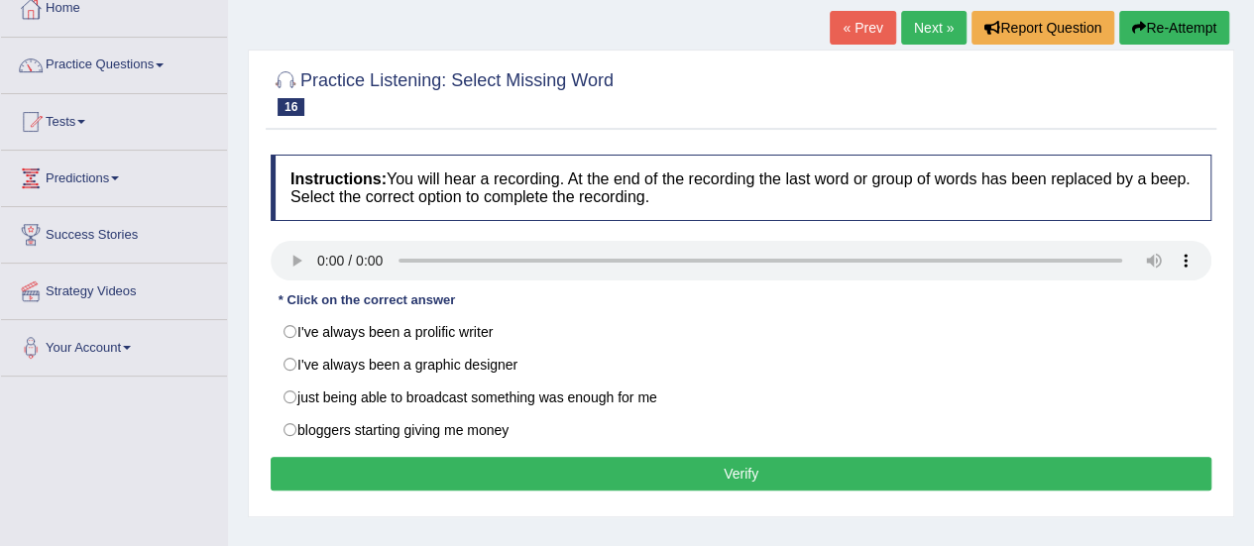
scroll to position [119, 0]
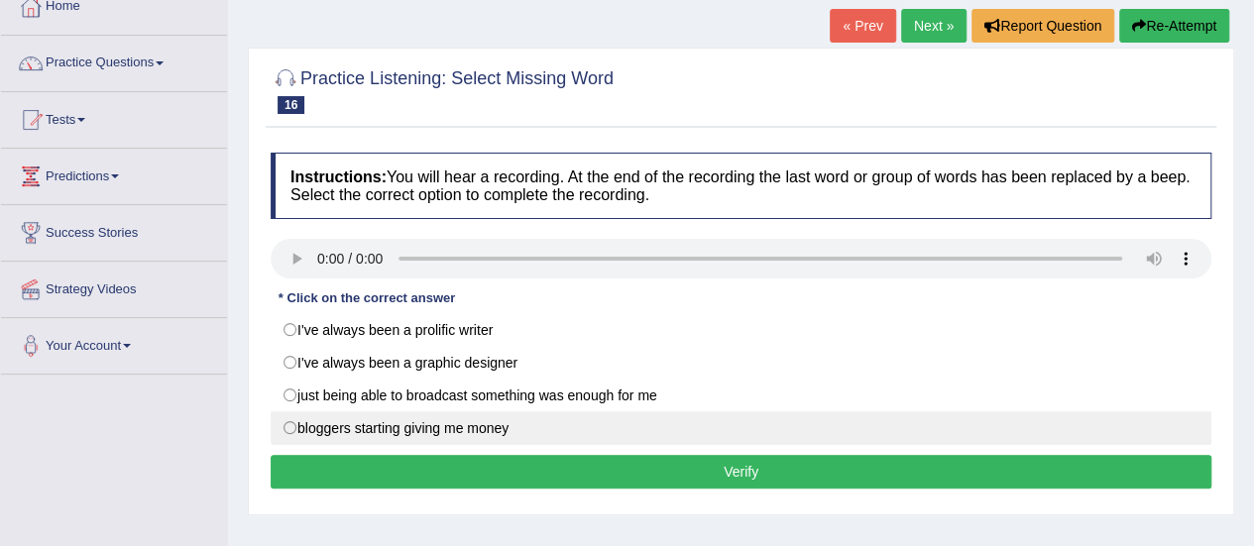
click at [296, 431] on label "bloggers starting giving me money" at bounding box center [741, 429] width 941 height 34
radio input "true"
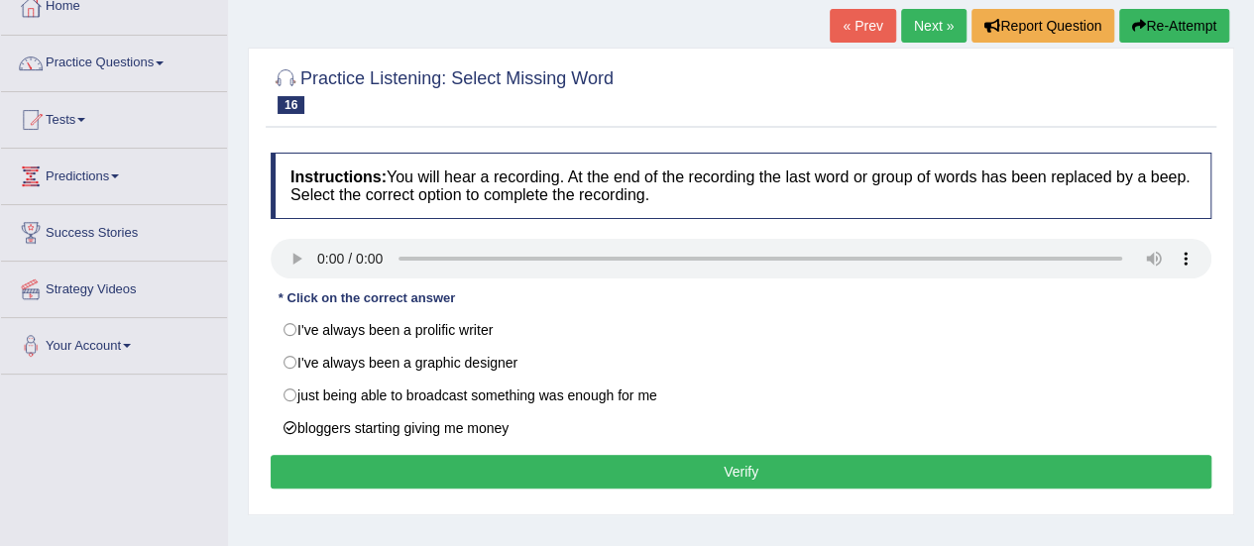
click at [337, 460] on button "Verify" at bounding box center [741, 472] width 941 height 34
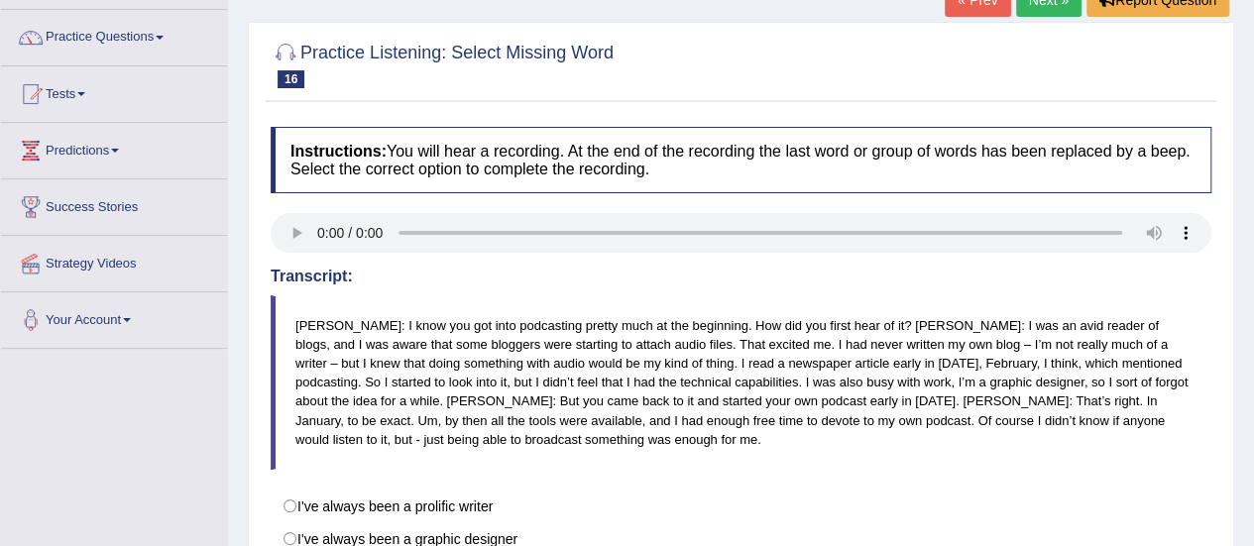
scroll to position [79, 0]
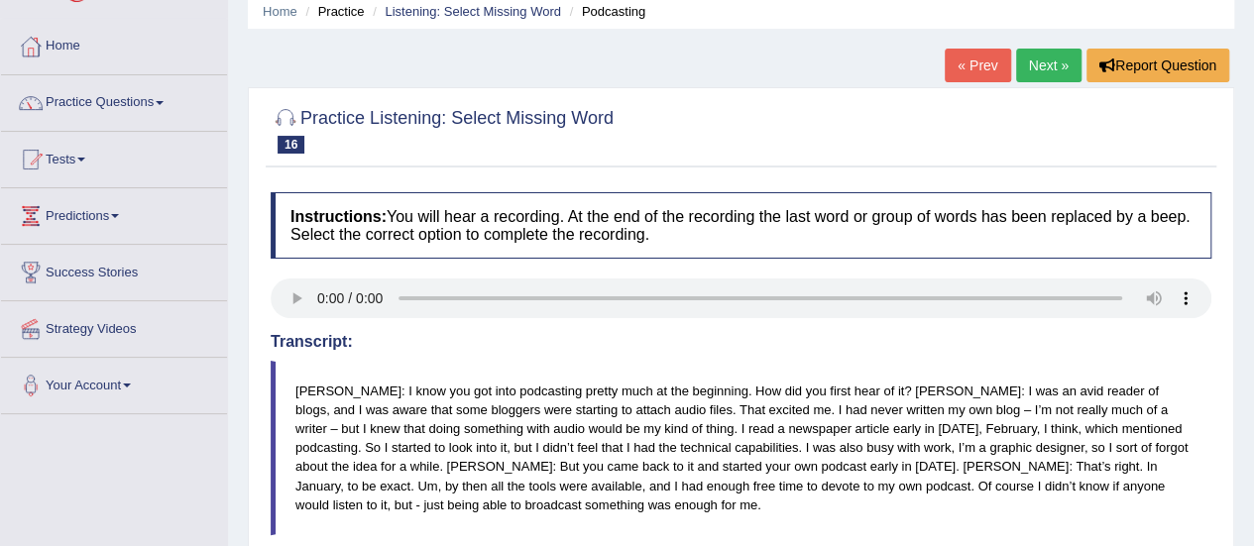
click at [1047, 65] on link "Next »" at bounding box center [1048, 66] width 65 height 34
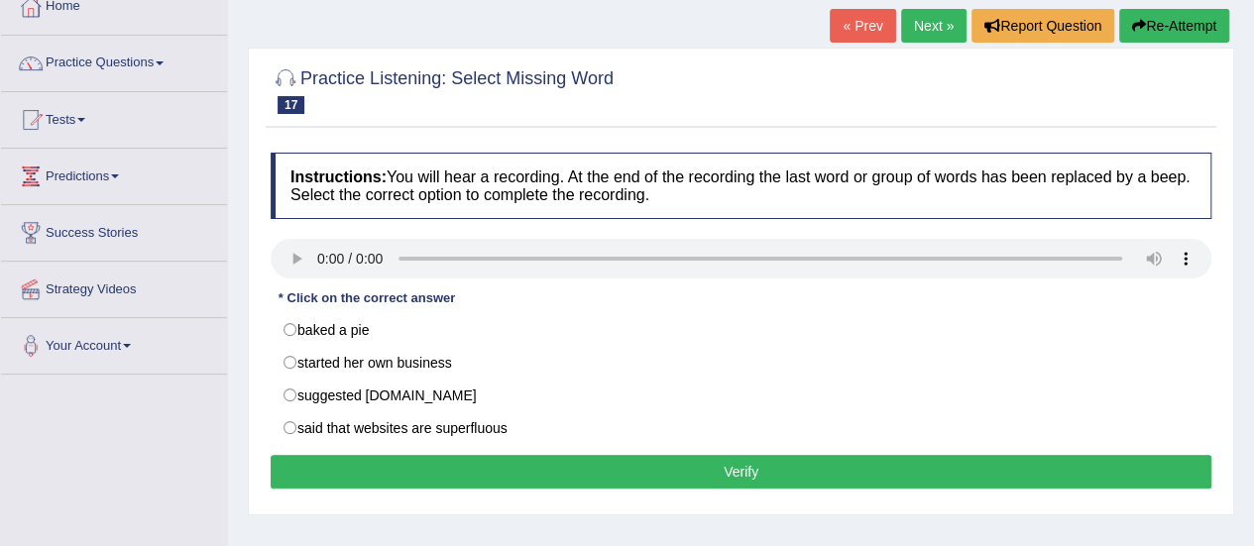
scroll to position [159, 0]
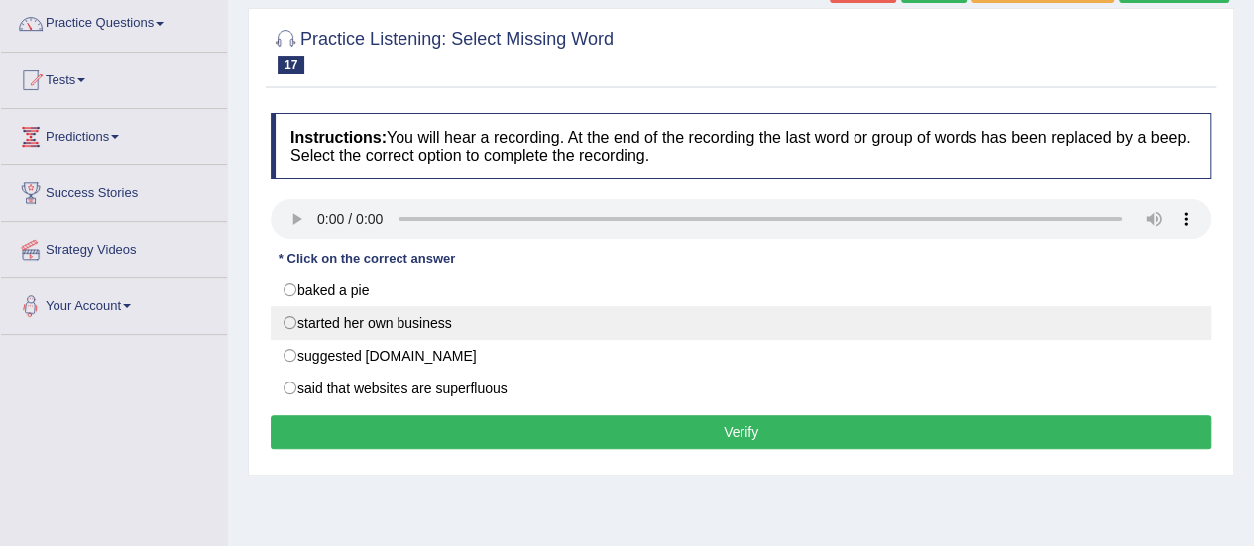
click at [338, 332] on label "started her own business" at bounding box center [741, 323] width 941 height 34
radio input "true"
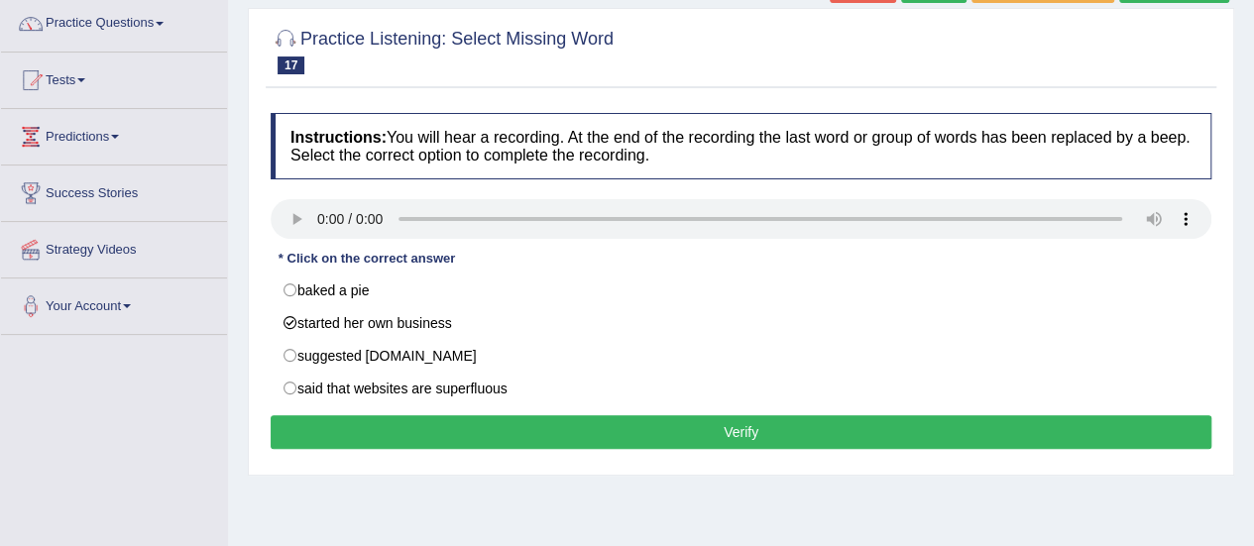
click at [359, 420] on button "Verify" at bounding box center [741, 432] width 941 height 34
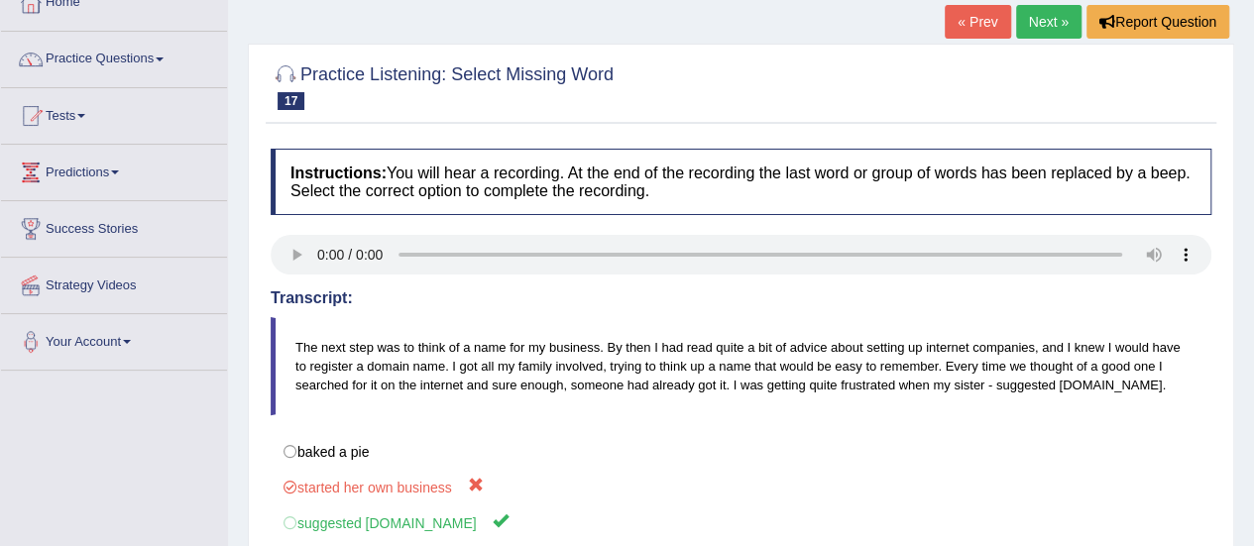
scroll to position [119, 0]
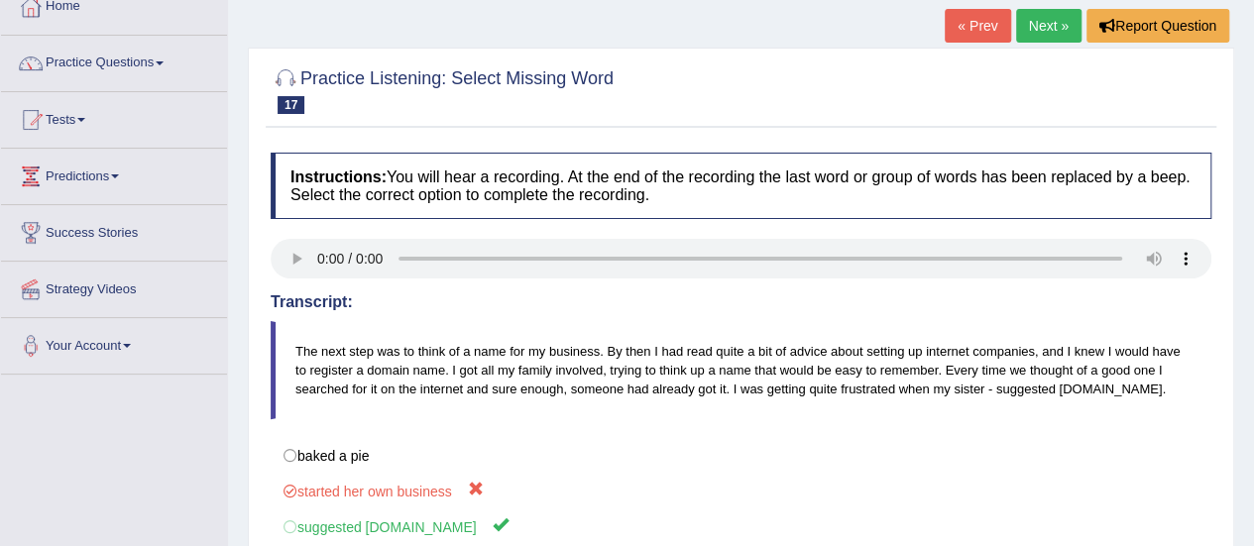
click at [1030, 32] on link "Next »" at bounding box center [1048, 26] width 65 height 34
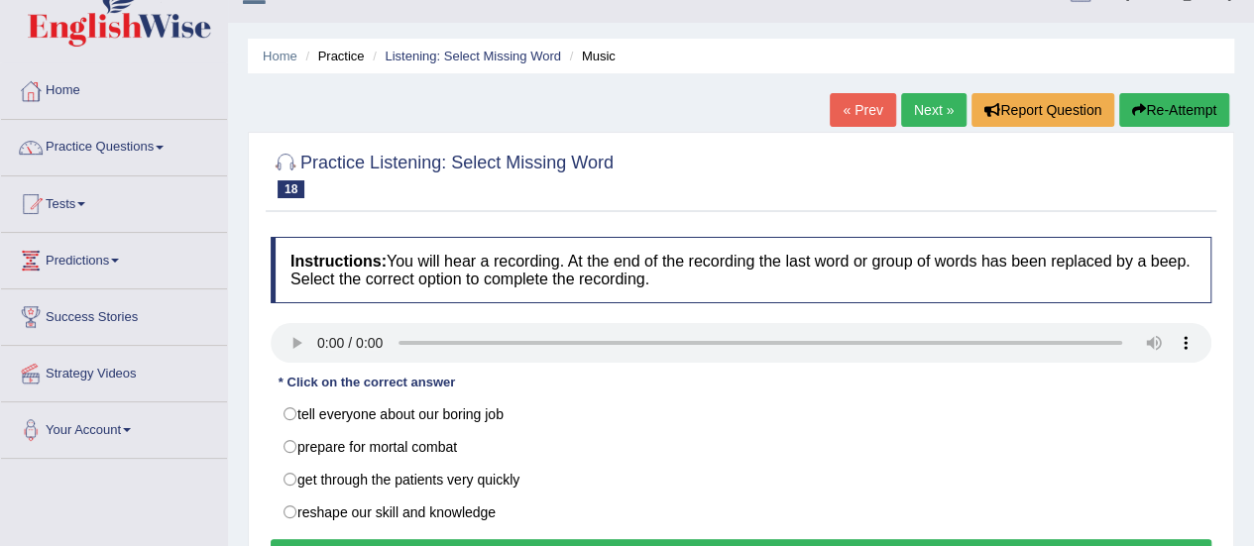
scroll to position [40, 0]
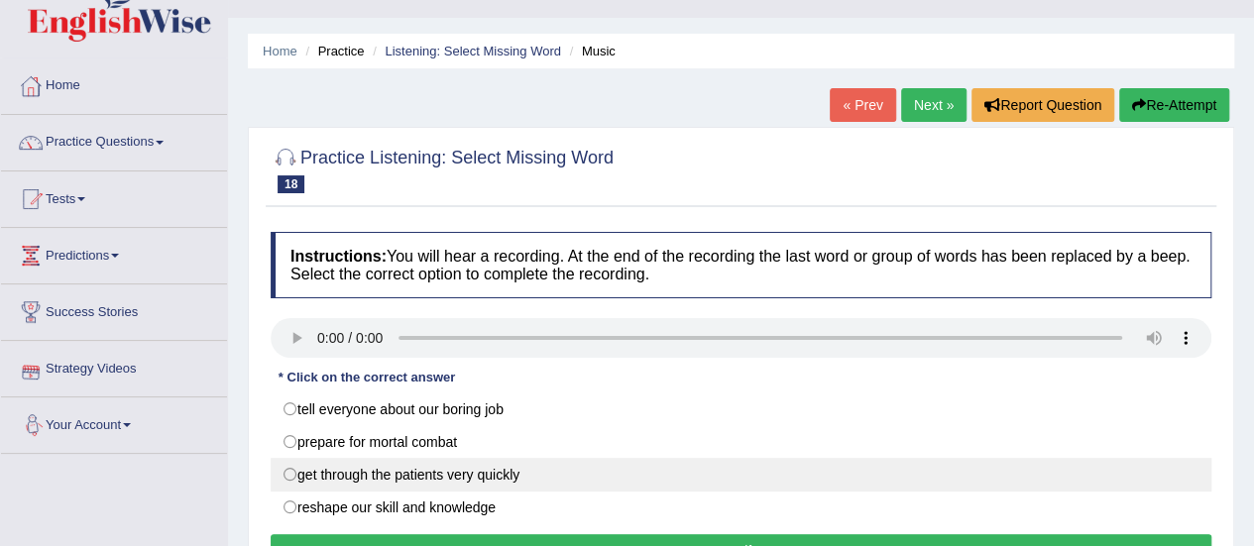
click at [292, 466] on label "get through the patients very quickly" at bounding box center [741, 475] width 941 height 34
radio input "true"
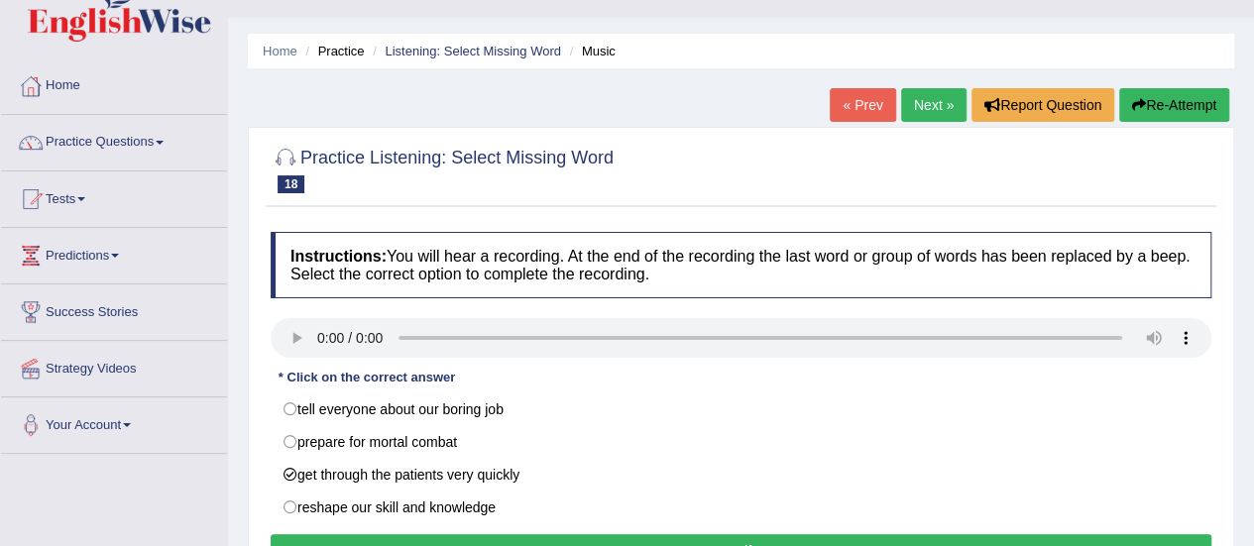
click at [350, 538] on button "Verify" at bounding box center [741, 551] width 941 height 34
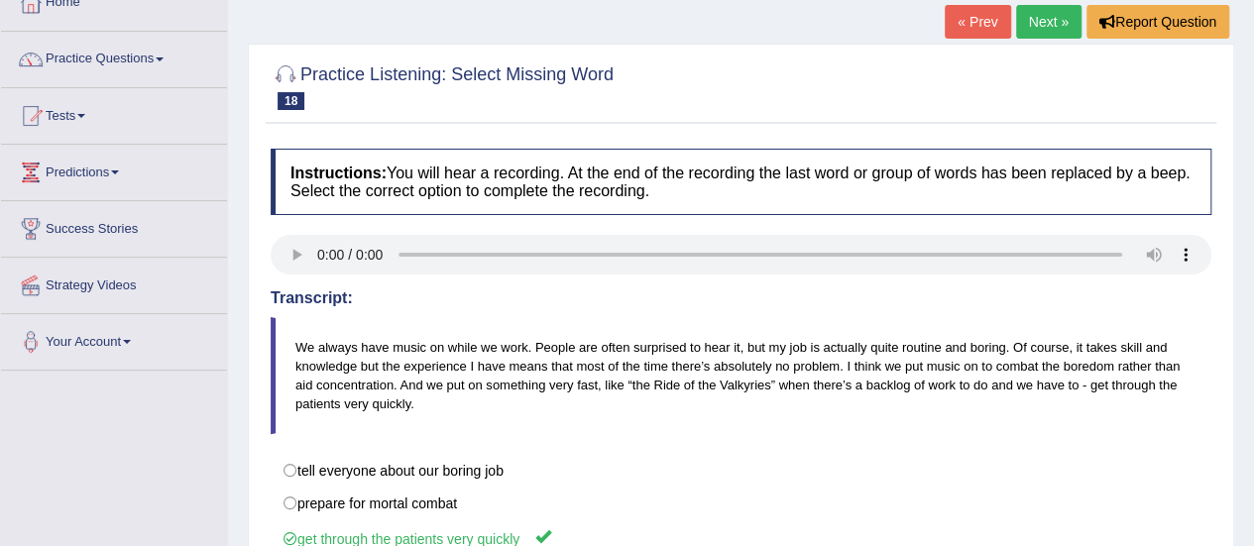
scroll to position [119, 0]
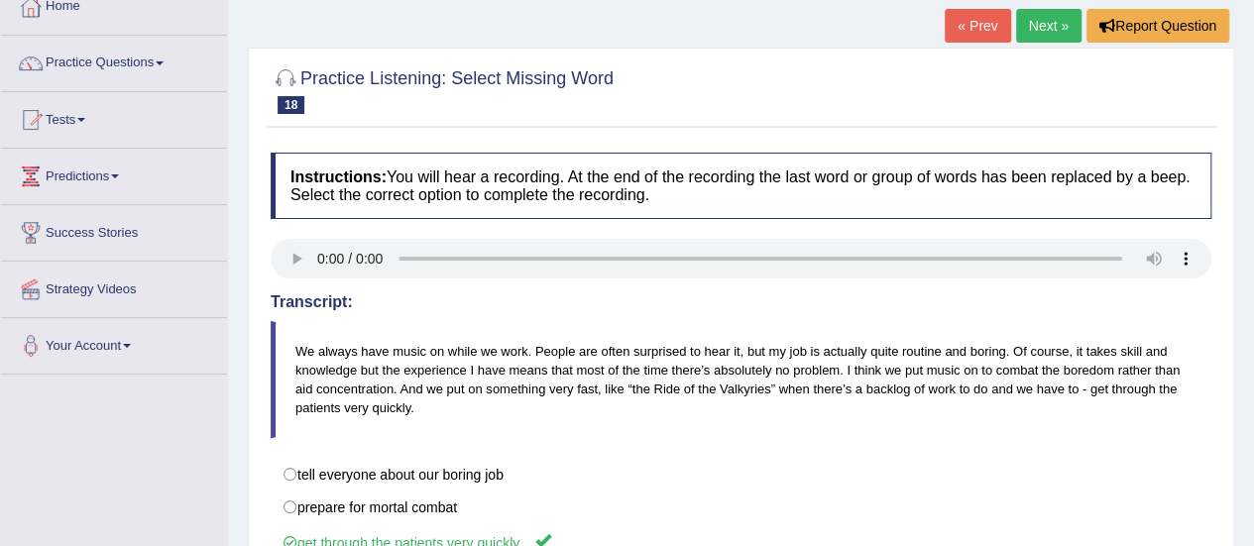
click at [1066, 19] on link "Next »" at bounding box center [1048, 26] width 65 height 34
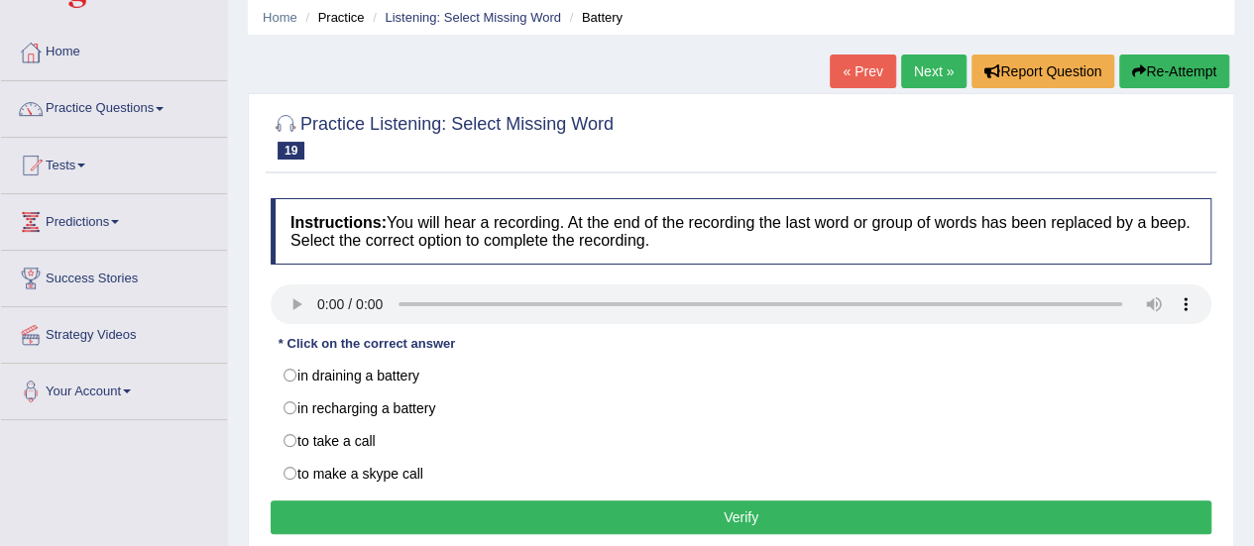
scroll to position [79, 0]
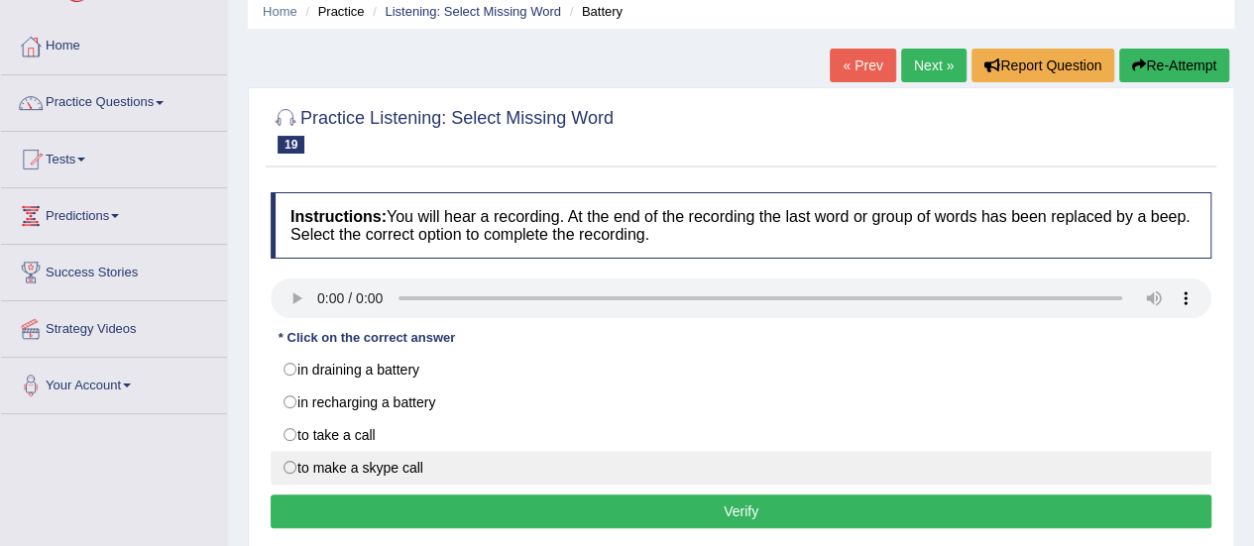
click at [418, 457] on label "to make a skype call" at bounding box center [741, 468] width 941 height 34
radio input "true"
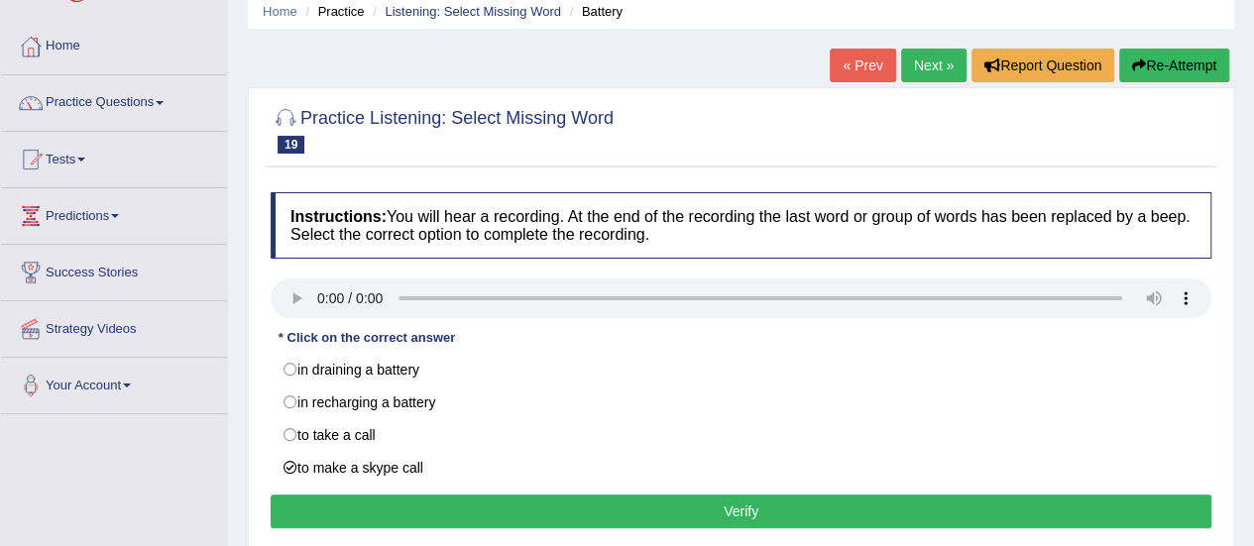
click at [431, 510] on button "Verify" at bounding box center [741, 512] width 941 height 34
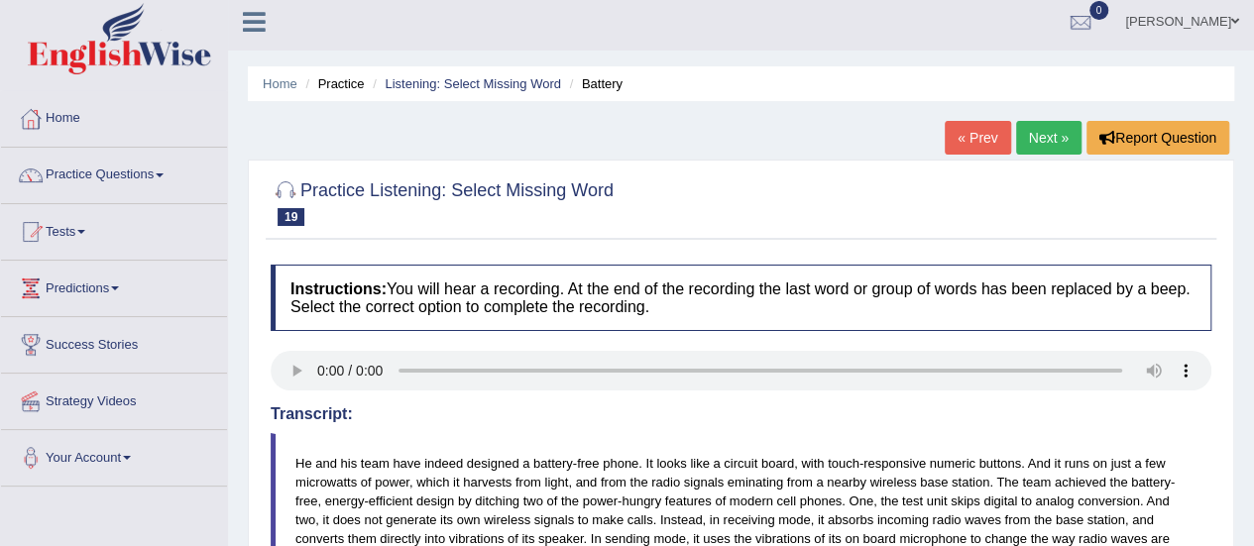
scroll to position [0, 0]
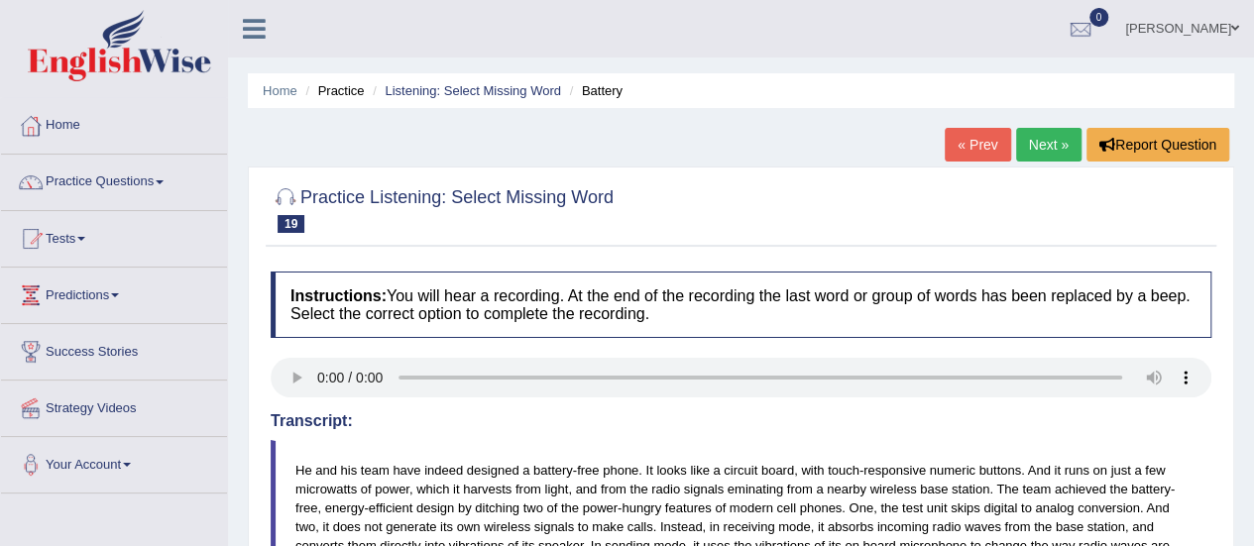
click at [1055, 146] on link "Next »" at bounding box center [1048, 145] width 65 height 34
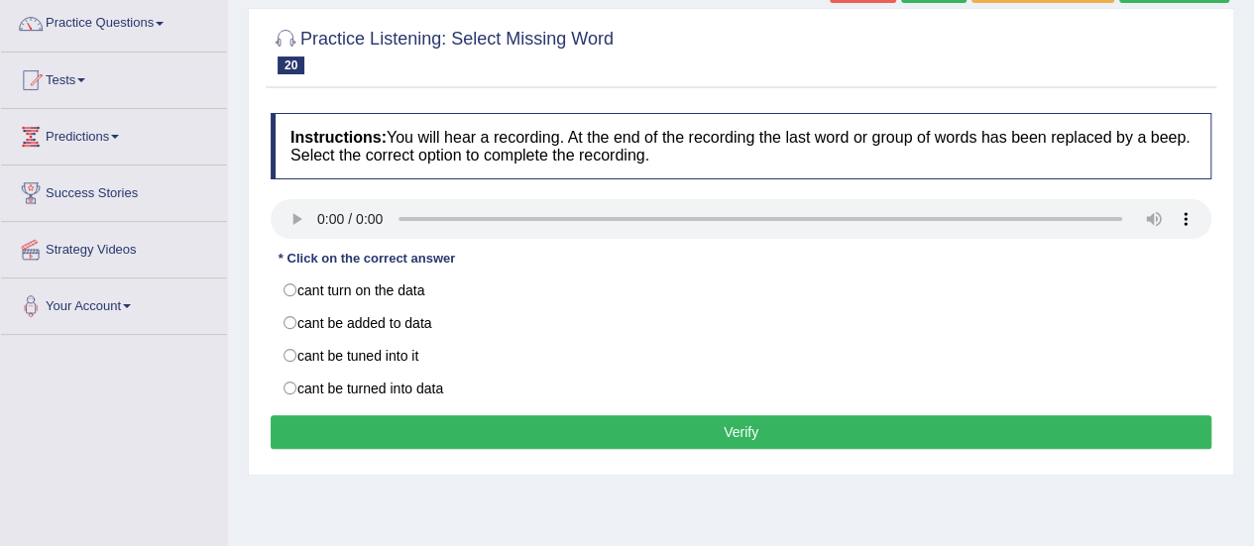
scroll to position [198, 0]
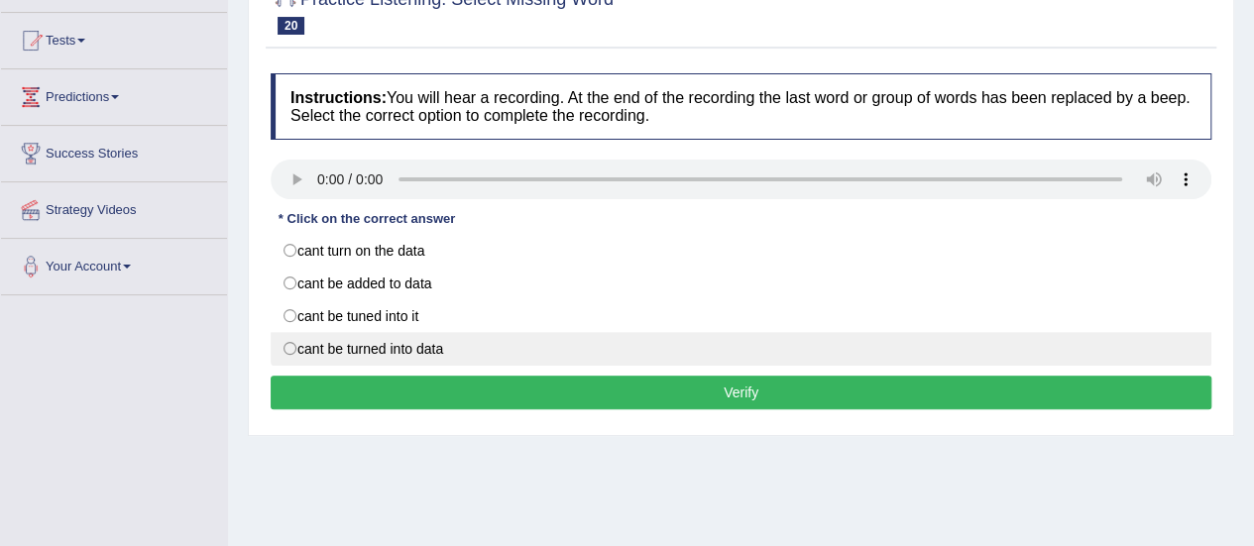
click at [456, 334] on label "cant be turned into data" at bounding box center [741, 349] width 941 height 34
radio input "true"
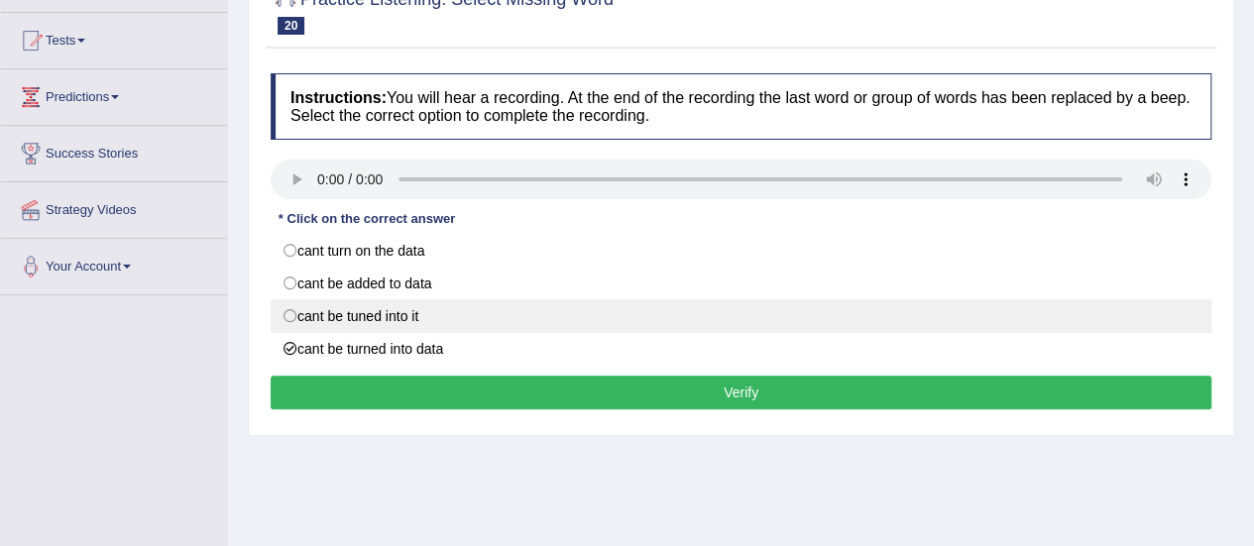
click at [456, 322] on label "cant be tuned into it" at bounding box center [741, 316] width 941 height 34
radio input "true"
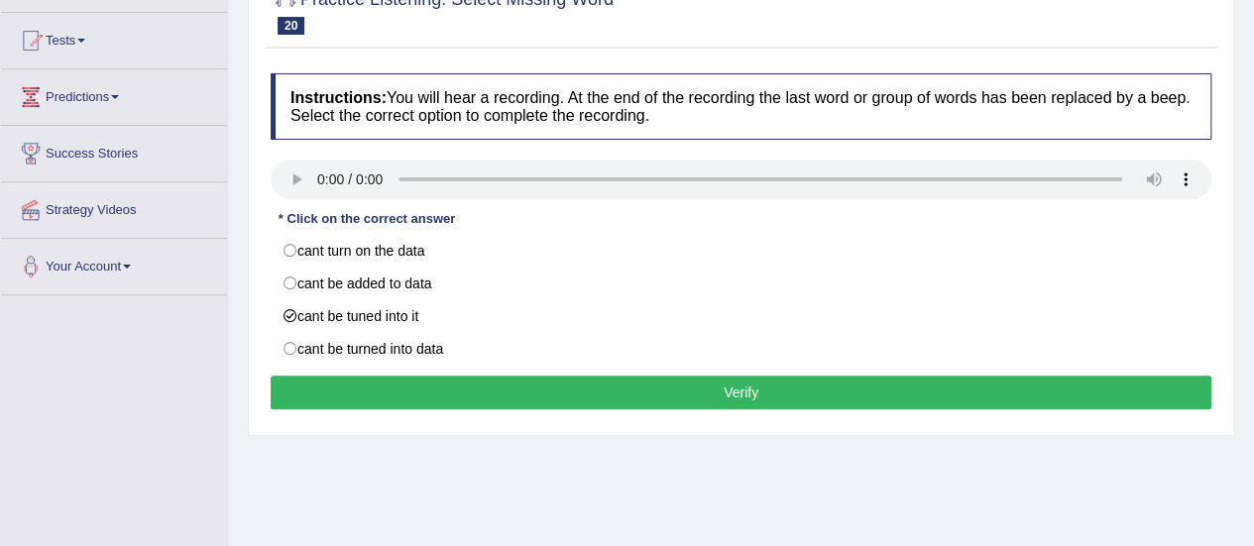
click at [470, 376] on button "Verify" at bounding box center [741, 393] width 941 height 34
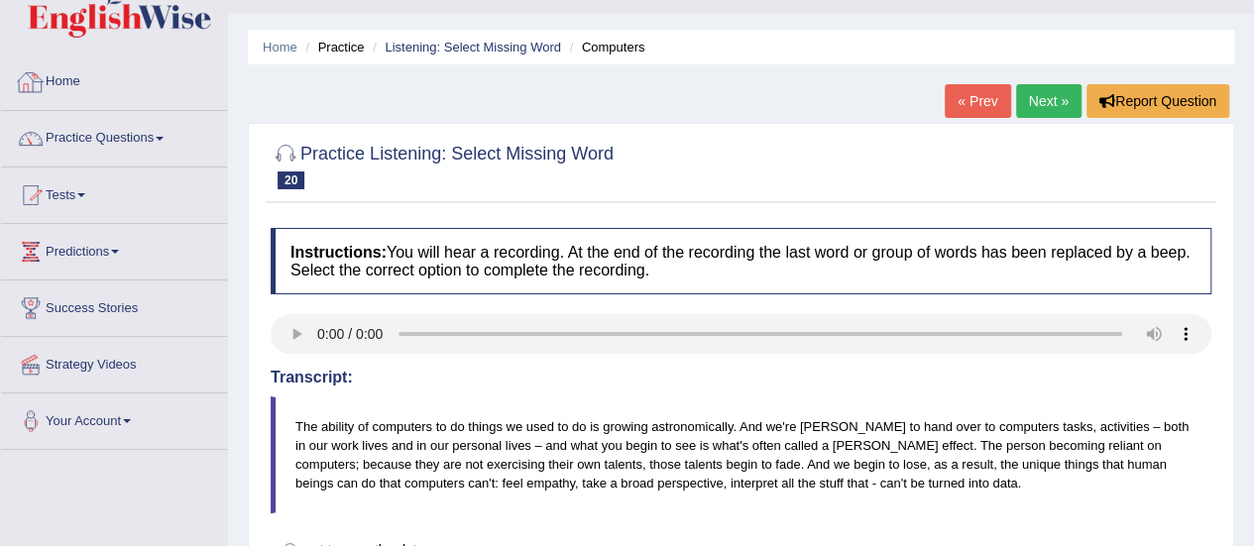
scroll to position [40, 0]
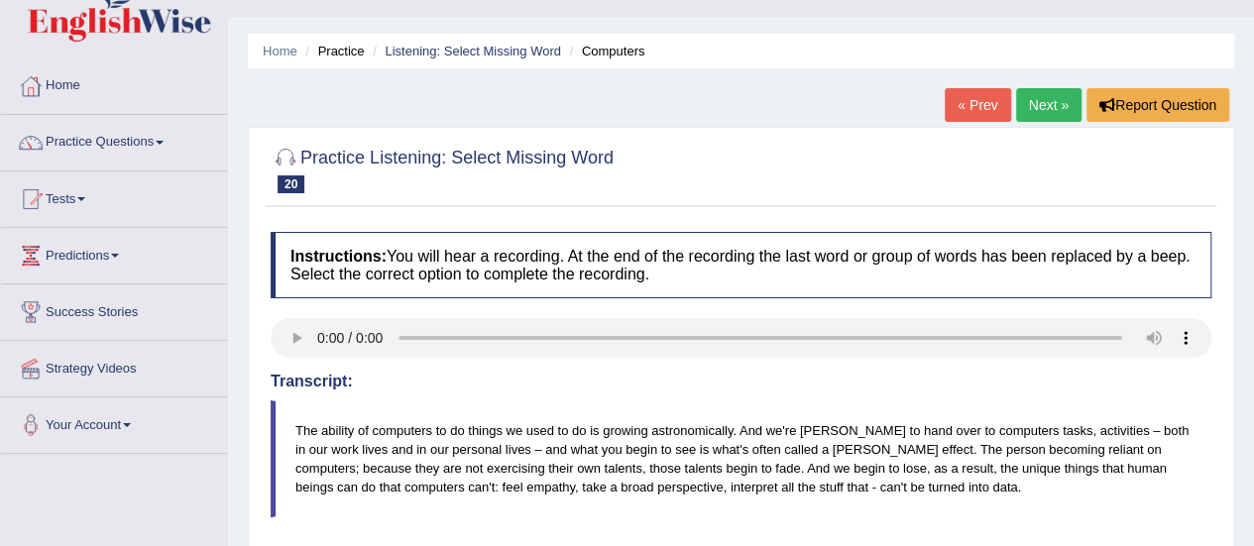
click at [58, 76] on link "Home" at bounding box center [114, 84] width 226 height 50
click at [58, 76] on link "Home" at bounding box center [111, 84] width 221 height 50
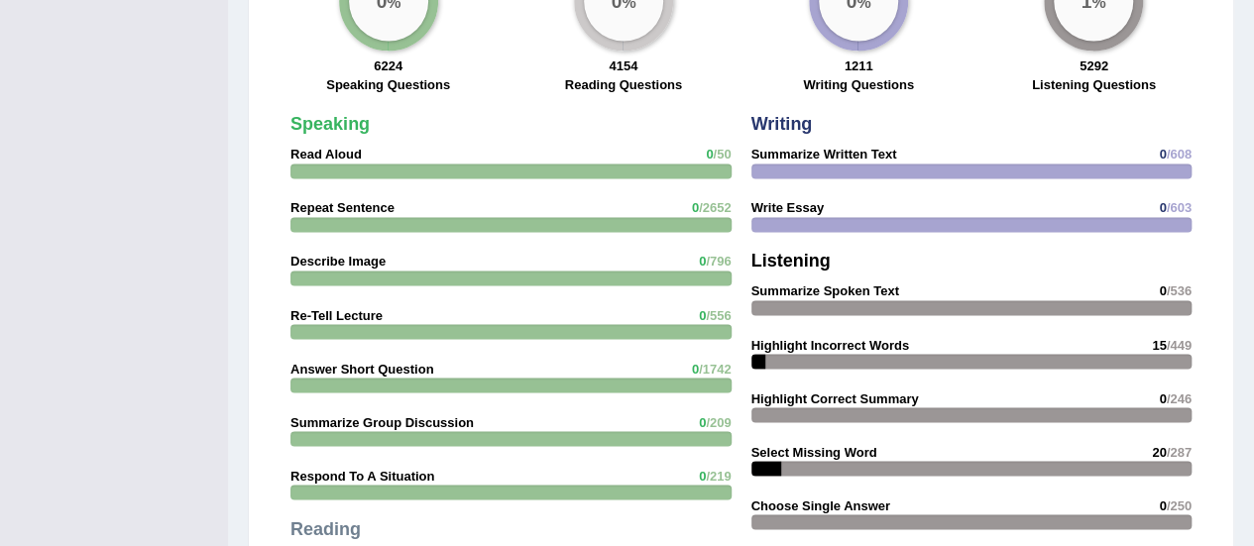
scroll to position [1587, 0]
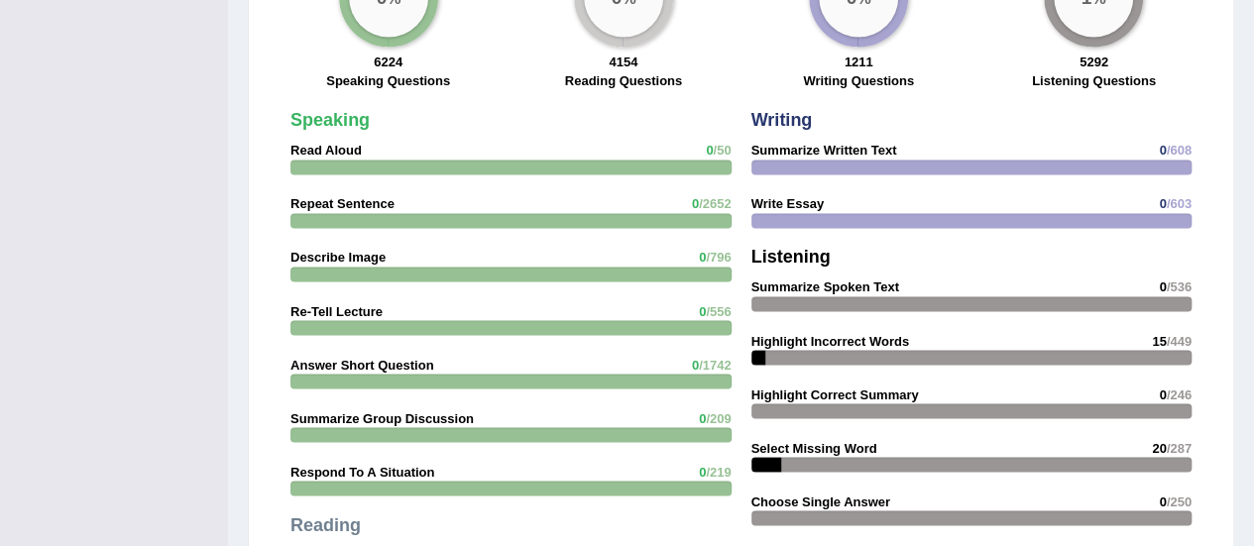
click at [813, 440] on strong "Select Missing Word" at bounding box center [815, 447] width 126 height 15
click at [814, 440] on strong "Select Missing Word" at bounding box center [815, 447] width 126 height 15
drag, startPoint x: 814, startPoint y: 423, endPoint x: 722, endPoint y: 336, distance: 127.0
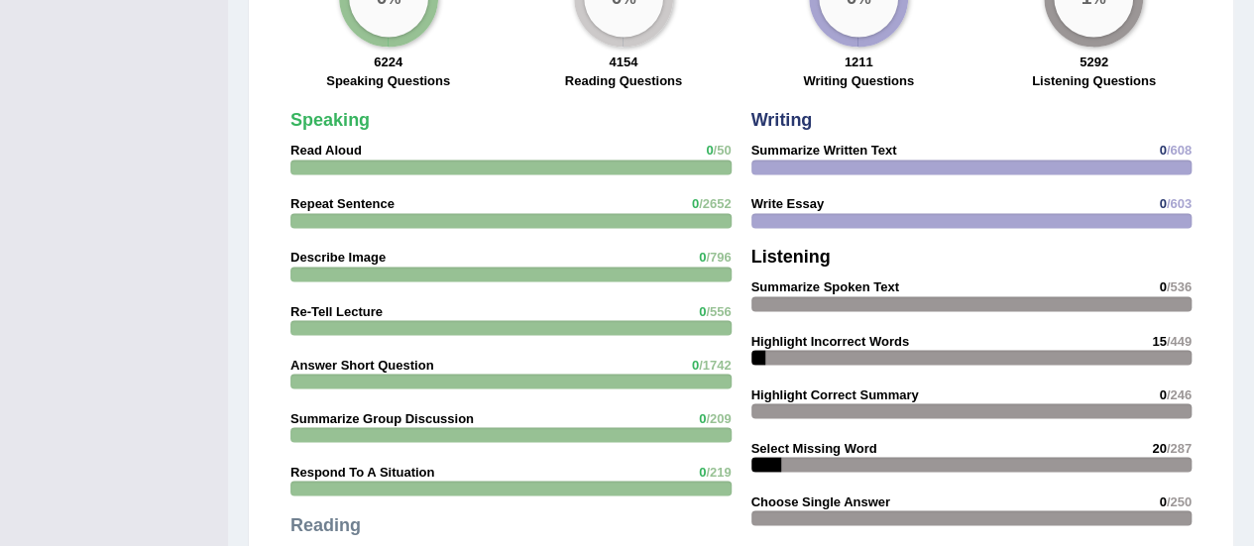
click at [722, 336] on div "Speaking Read Aloud 0 /50 Repeat Sentence 0 /2652 Describe Image 0 /796 Re-Tell…" at bounding box center [741, 385] width 951 height 886
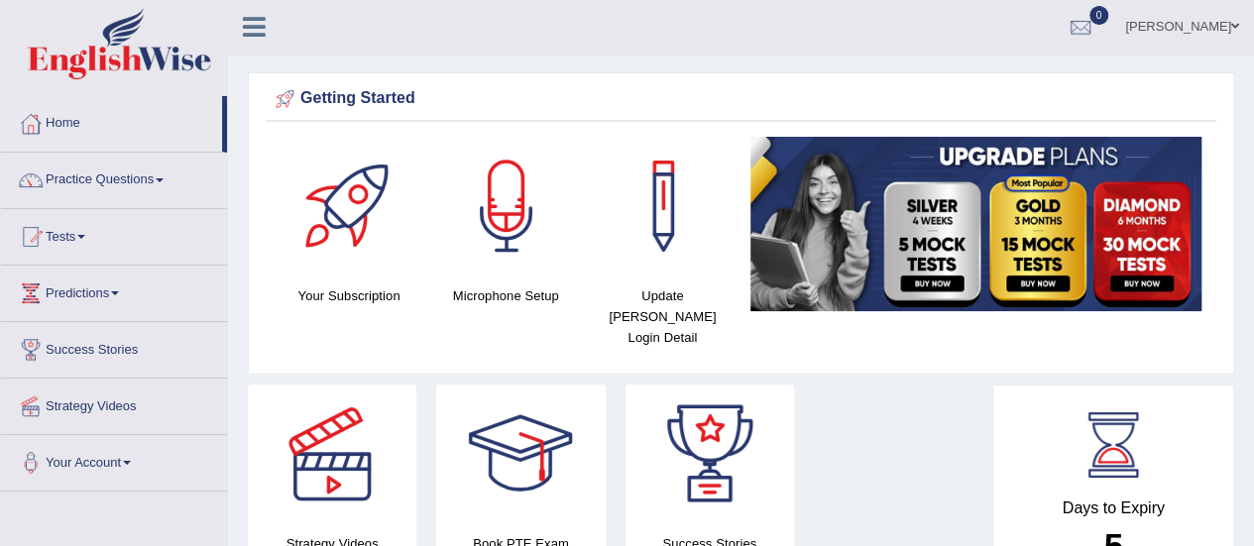
scroll to position [0, 0]
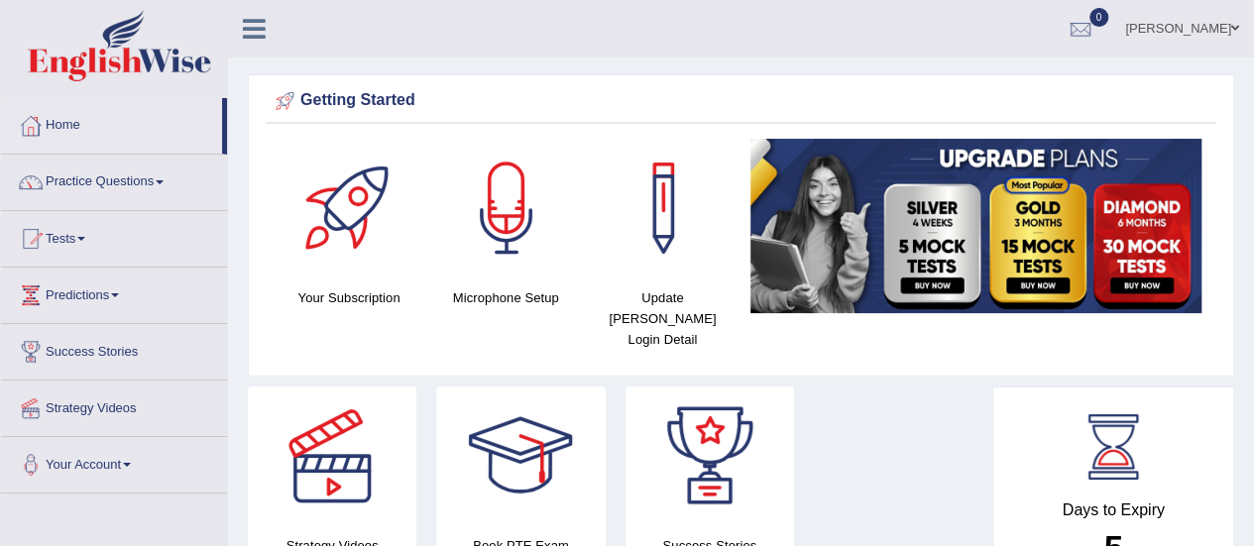
click at [258, 24] on icon at bounding box center [254, 29] width 23 height 26
